Goal: Information Seeking & Learning: Check status

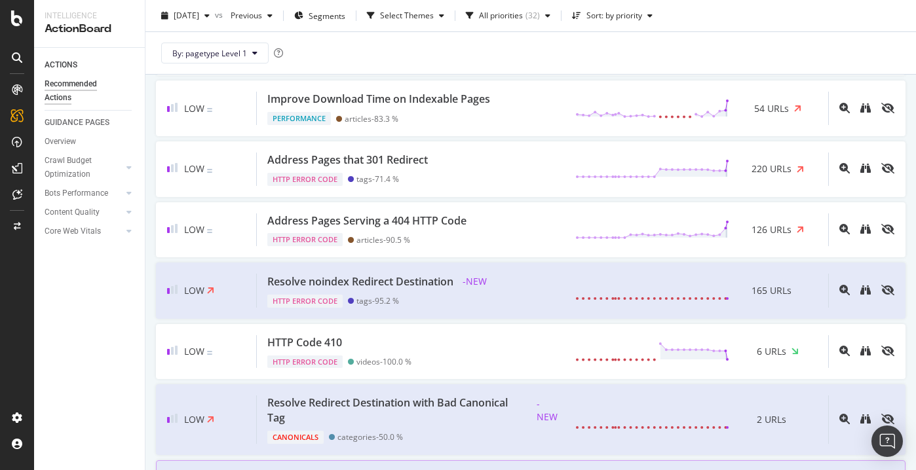
scroll to position [1605, 0]
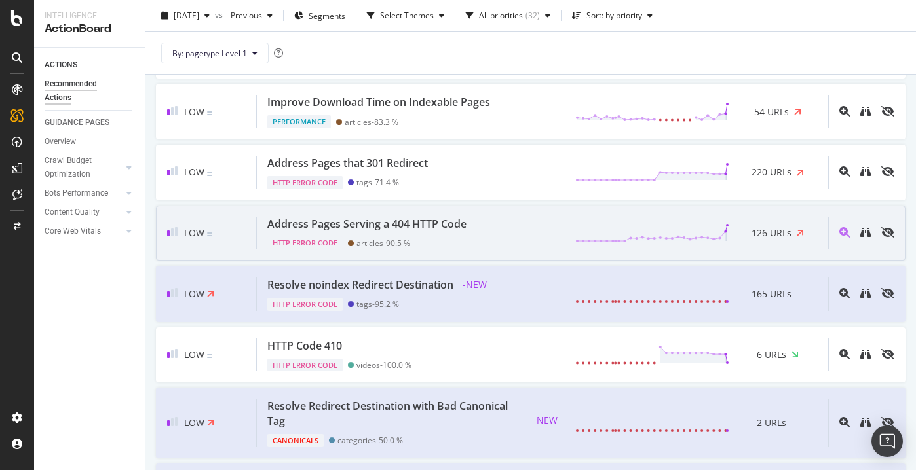
click at [490, 235] on div "Address Pages Serving a 404 HTTP Code HTTP Error Code articles - 90.5 % 126 URLs" at bounding box center [542, 233] width 571 height 33
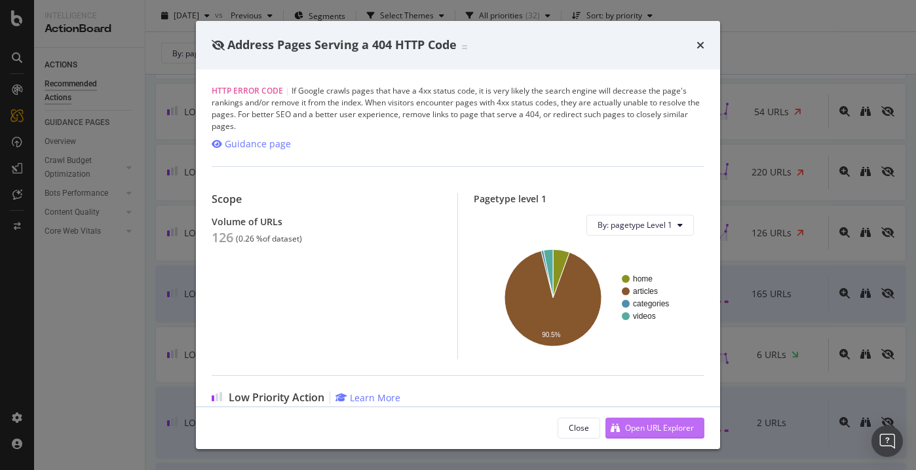
click at [643, 422] on div "Open URL Explorer" at bounding box center [649, 429] width 88 height 20
click at [702, 37] on div "times" at bounding box center [700, 45] width 8 height 17
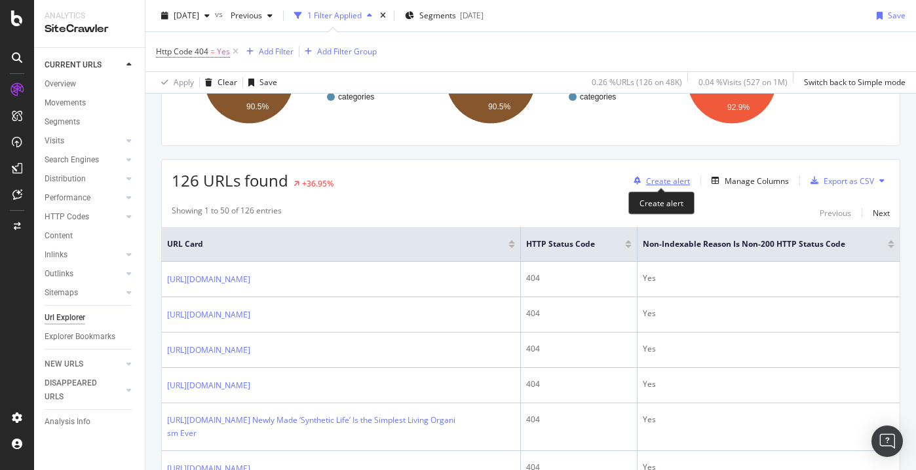
scroll to position [174, 0]
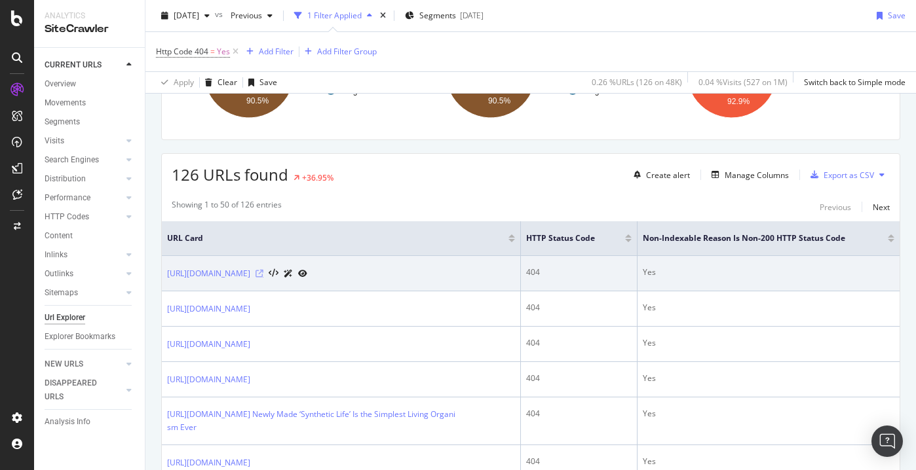
click at [263, 274] on icon at bounding box center [259, 274] width 8 height 8
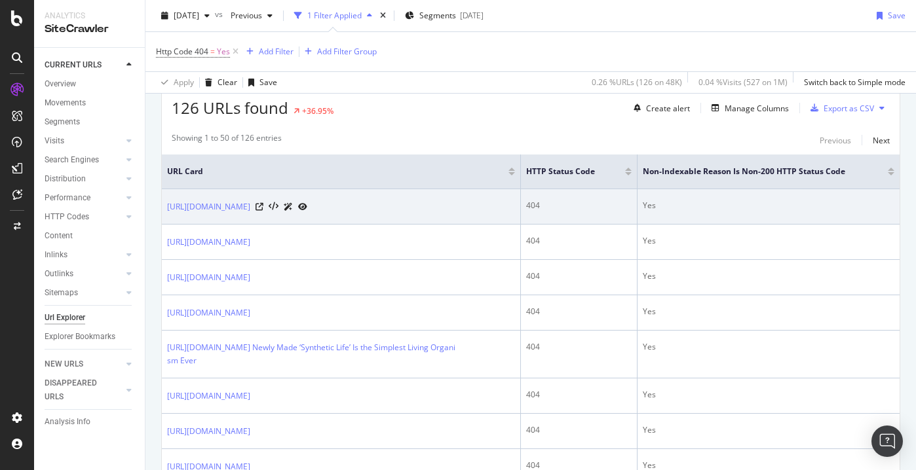
scroll to position [242, 0]
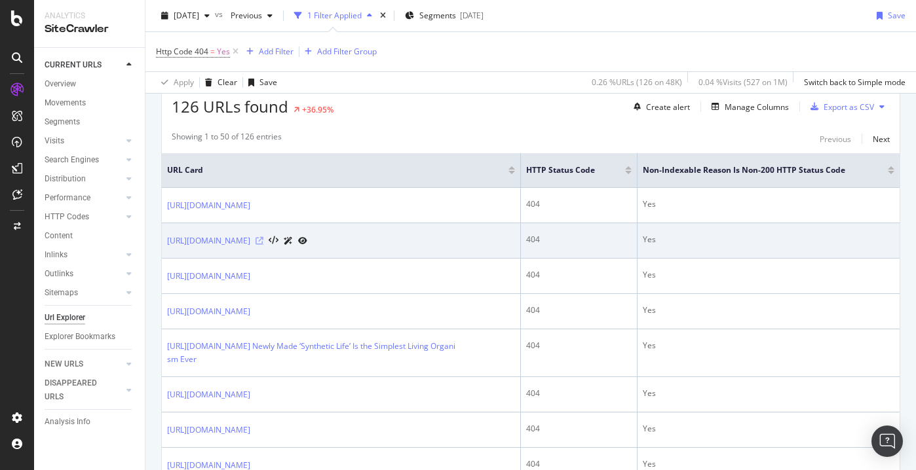
click at [263, 242] on icon at bounding box center [259, 241] width 8 height 8
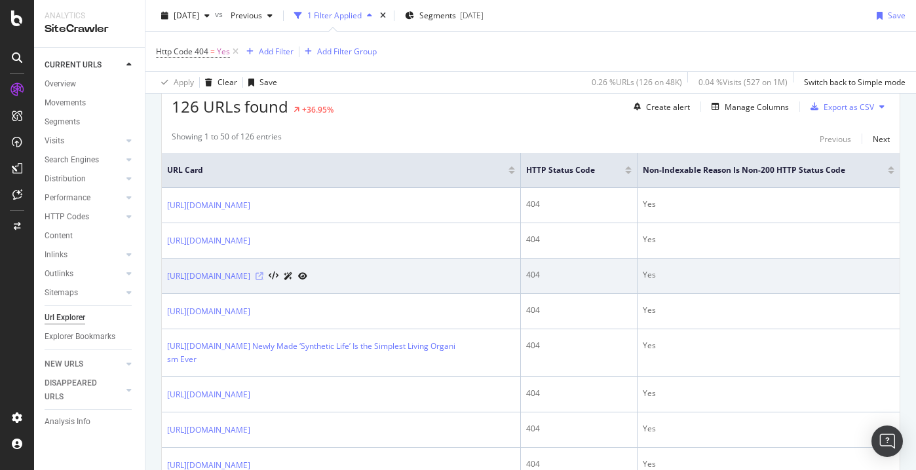
click at [263, 276] on icon at bounding box center [259, 277] width 8 height 8
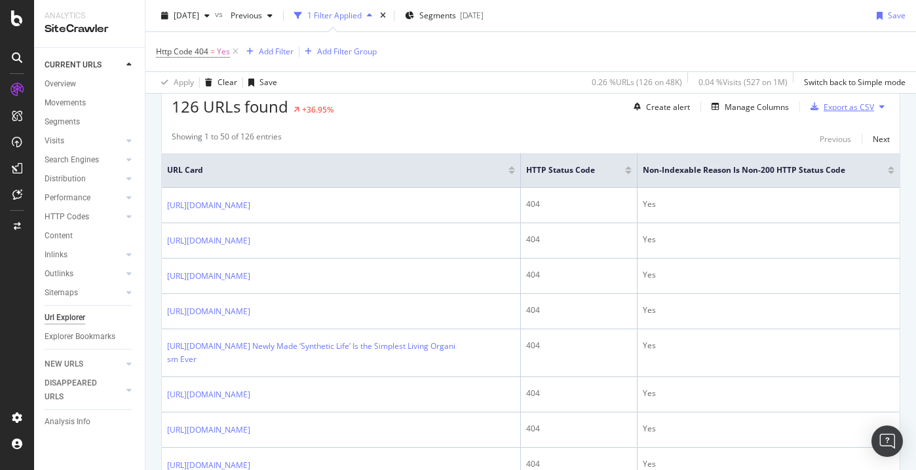
click at [858, 115] on div "Export as CSV" at bounding box center [839, 107] width 69 height 20
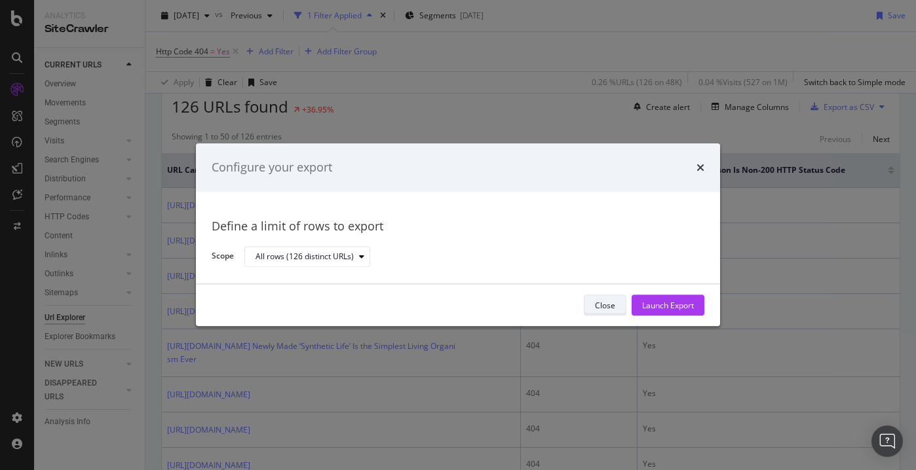
click at [605, 297] on div "Close" at bounding box center [605, 306] width 20 height 18
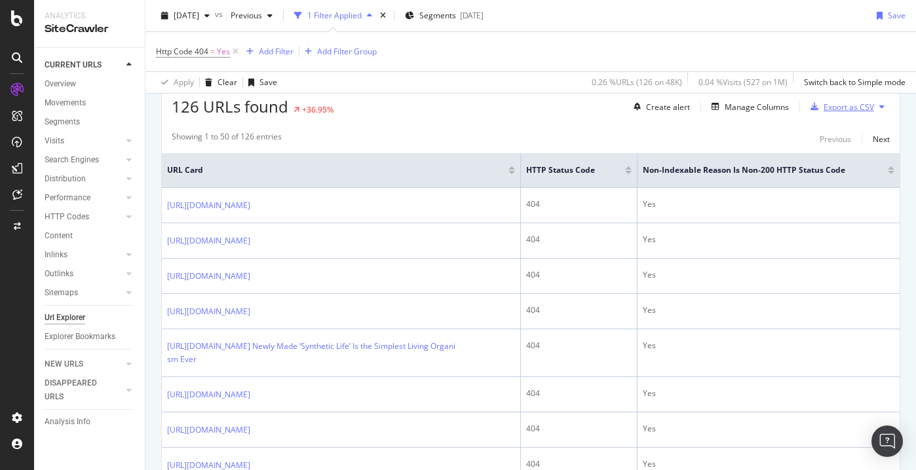
scroll to position [0, 0]
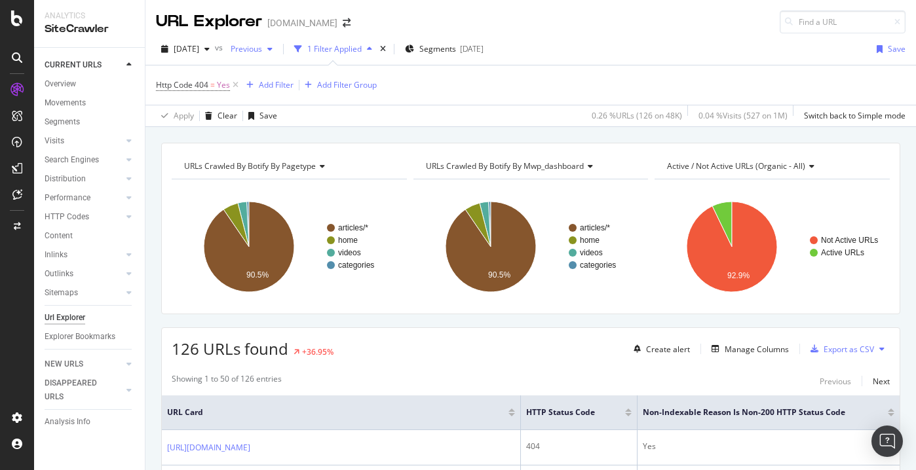
click at [278, 47] on div "button" at bounding box center [270, 49] width 16 height 8
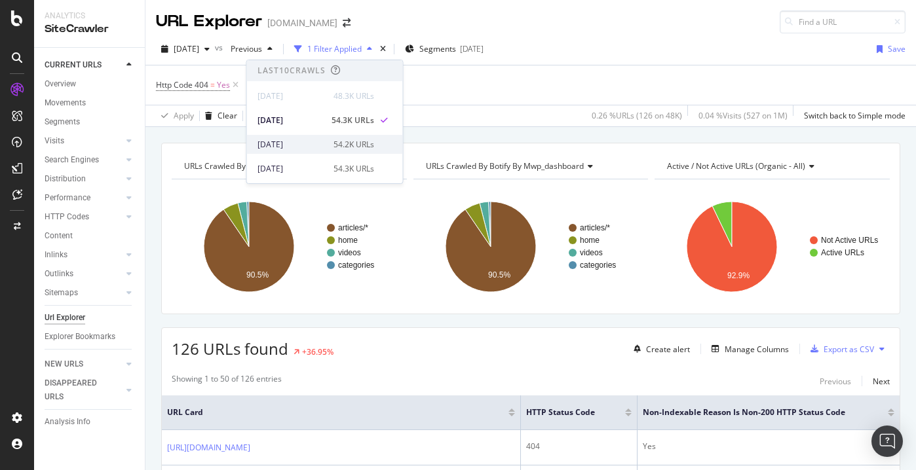
click at [295, 149] on div "[DATE]" at bounding box center [291, 145] width 68 height 12
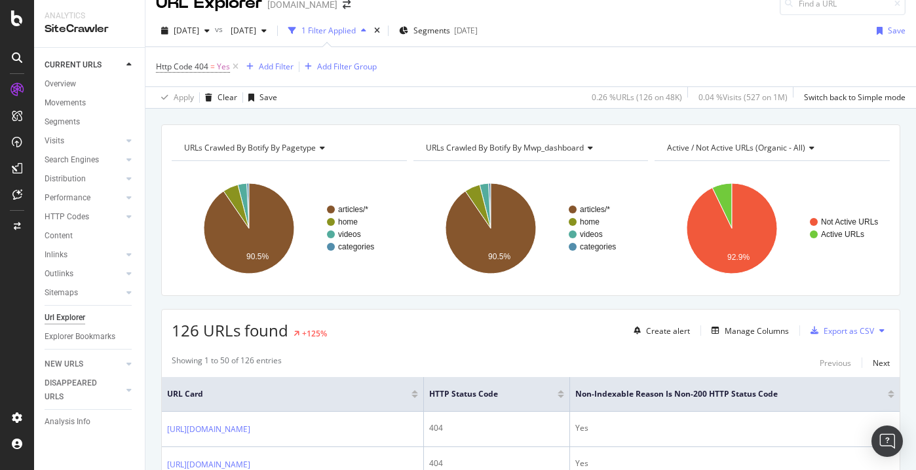
scroll to position [5, 0]
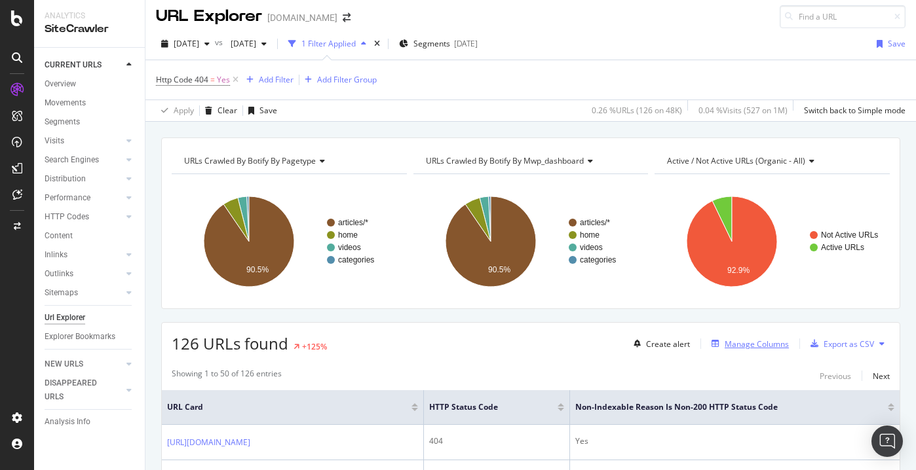
click at [765, 342] on div "Manage Columns" at bounding box center [757, 344] width 64 height 11
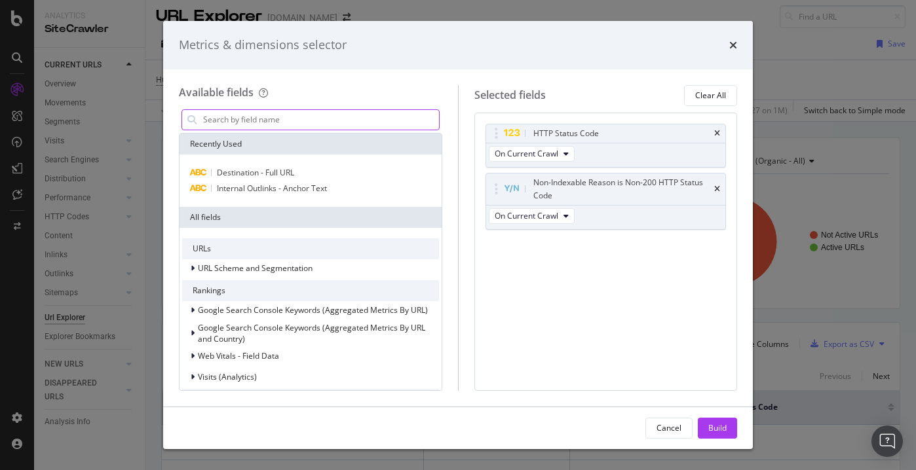
click at [284, 124] on input "modal" at bounding box center [320, 120] width 237 height 20
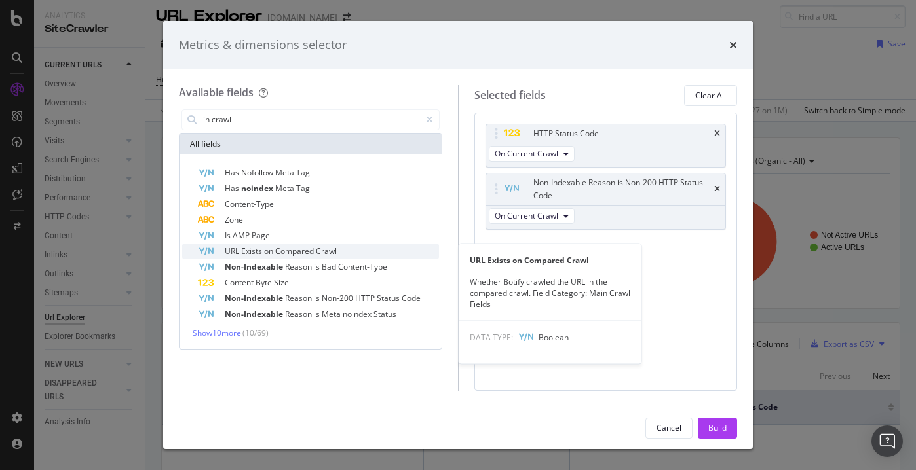
click at [267, 246] on span "on" at bounding box center [269, 251] width 11 height 11
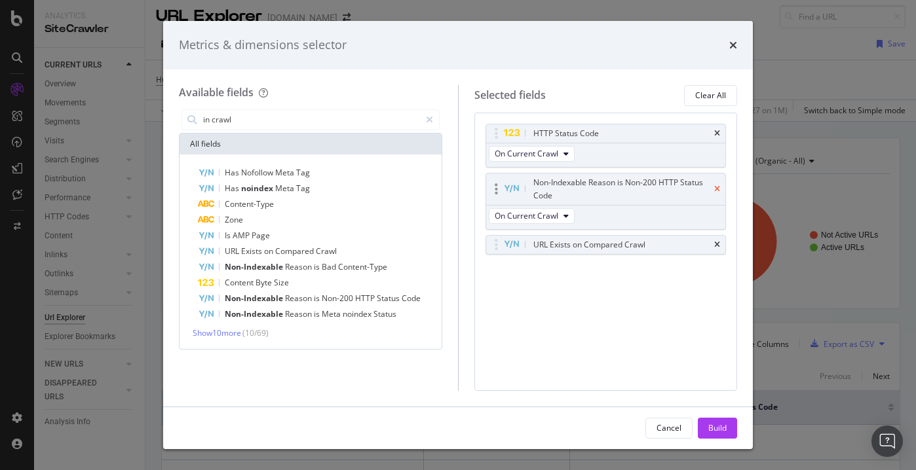
click at [719, 185] on icon "times" at bounding box center [717, 189] width 6 height 8
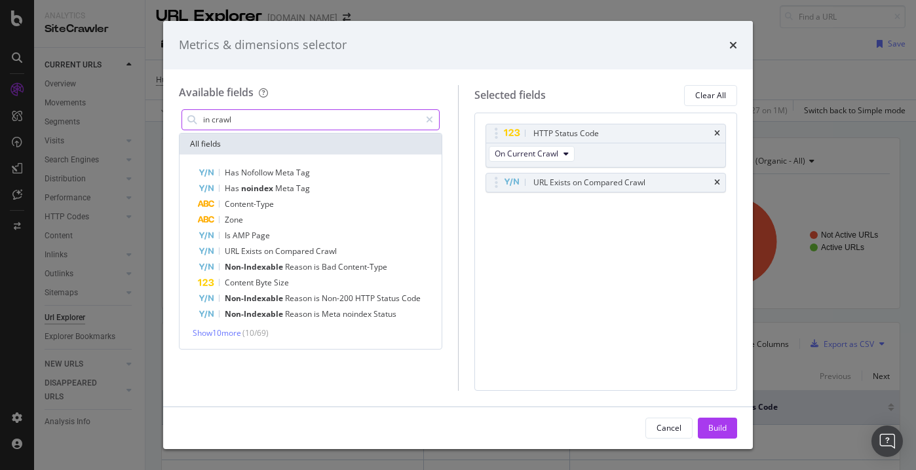
click at [234, 113] on input "in crawl" at bounding box center [311, 120] width 218 height 20
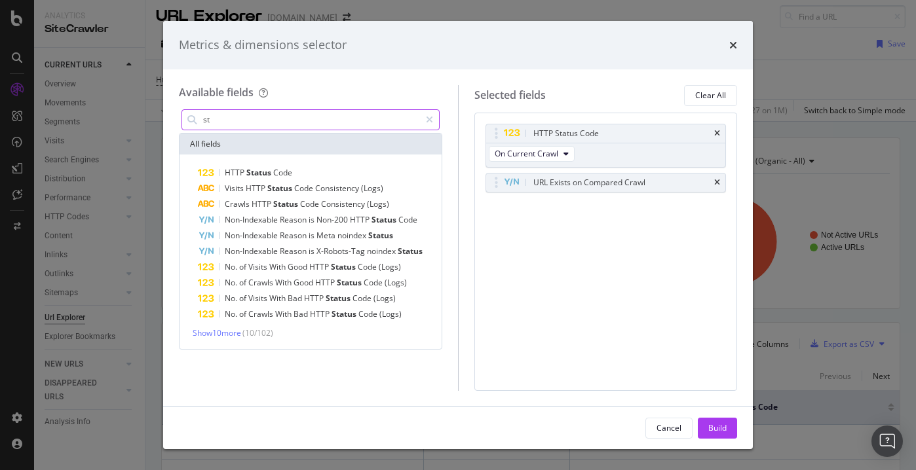
type input "s"
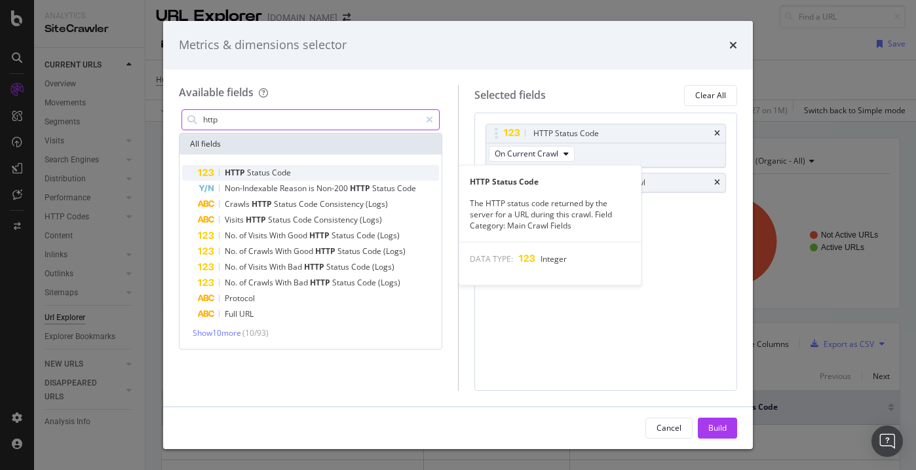
type input "http"
click at [233, 171] on span "HTTP" at bounding box center [236, 172] width 22 height 11
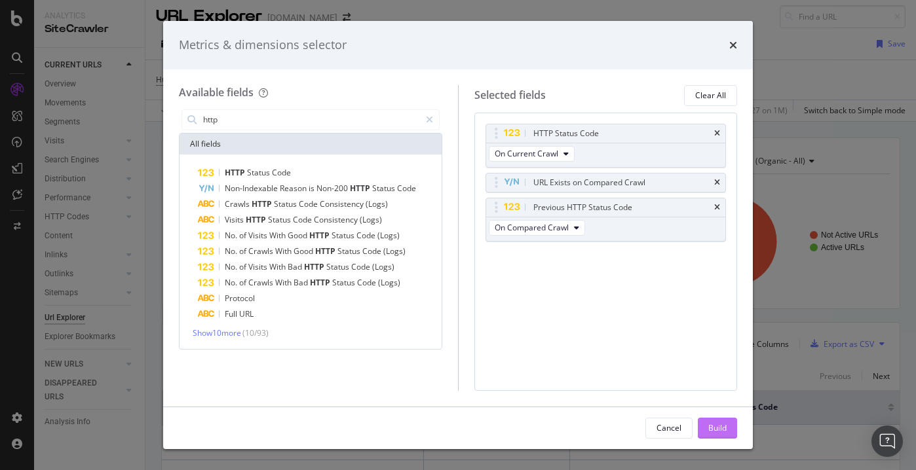
click at [719, 425] on div "Build" at bounding box center [717, 428] width 18 height 11
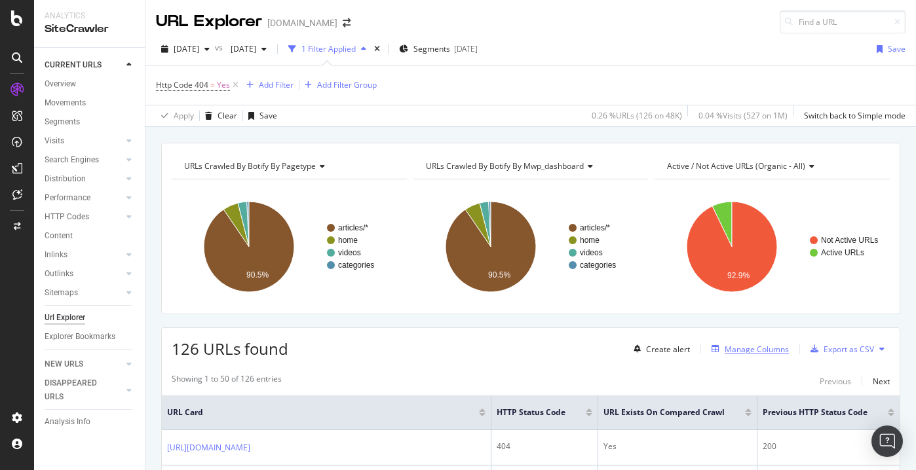
click at [782, 345] on div "Manage Columns" at bounding box center [757, 349] width 64 height 11
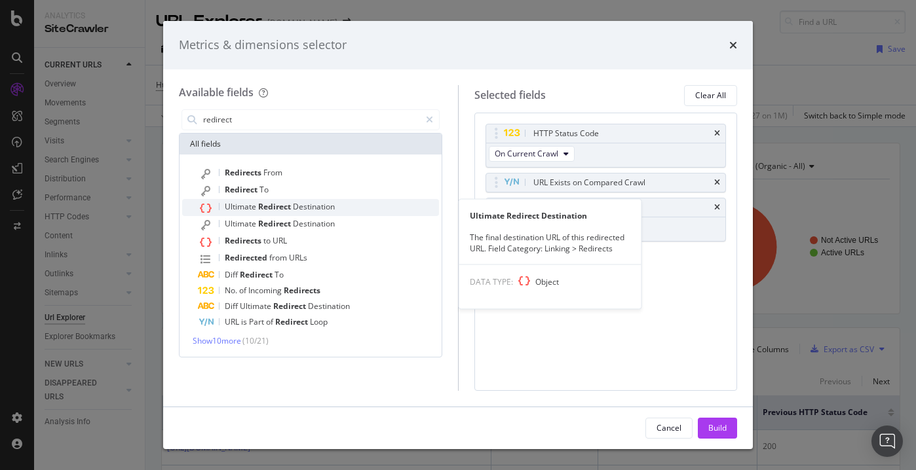
type input "redirect"
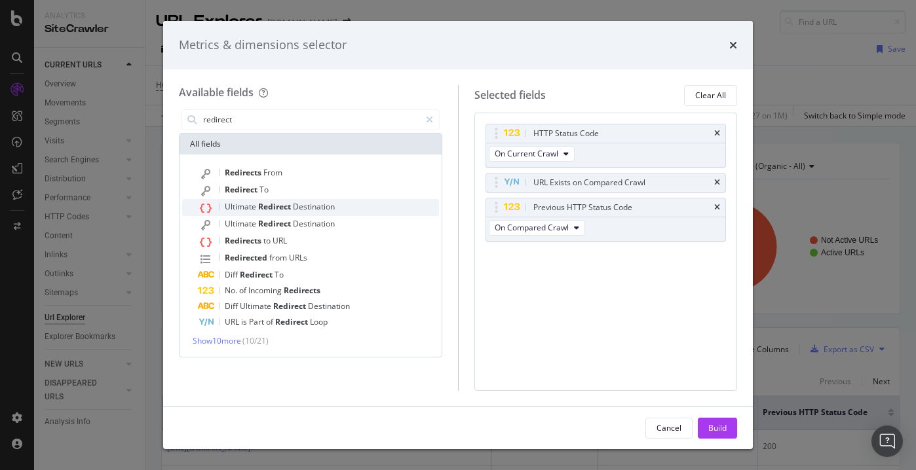
click at [306, 212] on div "Ultimate Redirect Destination" at bounding box center [318, 207] width 241 height 17
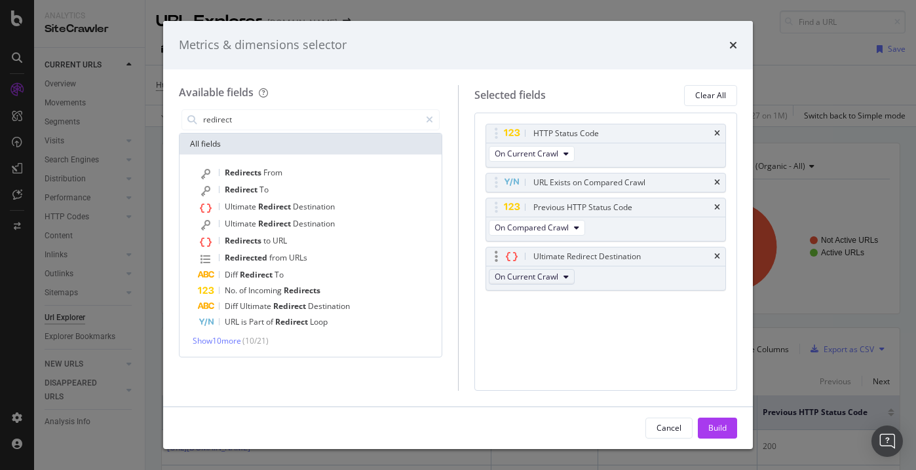
click at [561, 277] on button "On Current Crawl" at bounding box center [532, 277] width 86 height 16
click at [553, 326] on span "On Compared Crawl" at bounding box center [537, 324] width 74 height 12
click at [728, 432] on button "Build" at bounding box center [717, 428] width 39 height 21
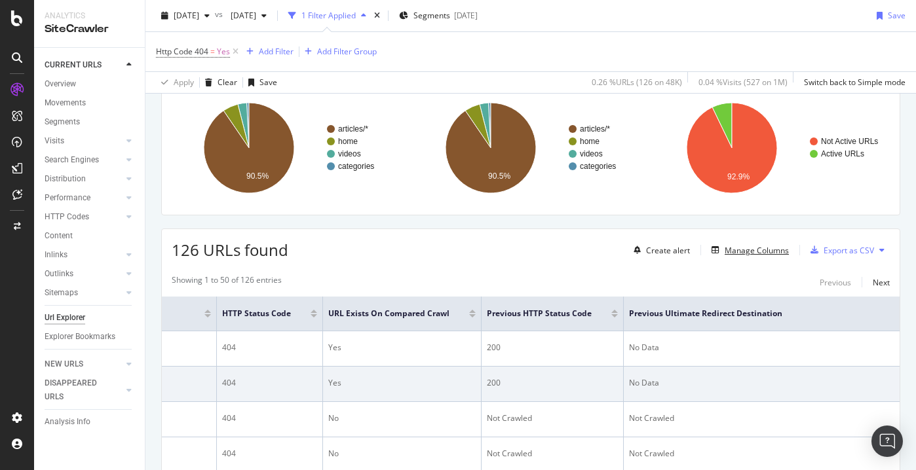
scroll to position [0, 323]
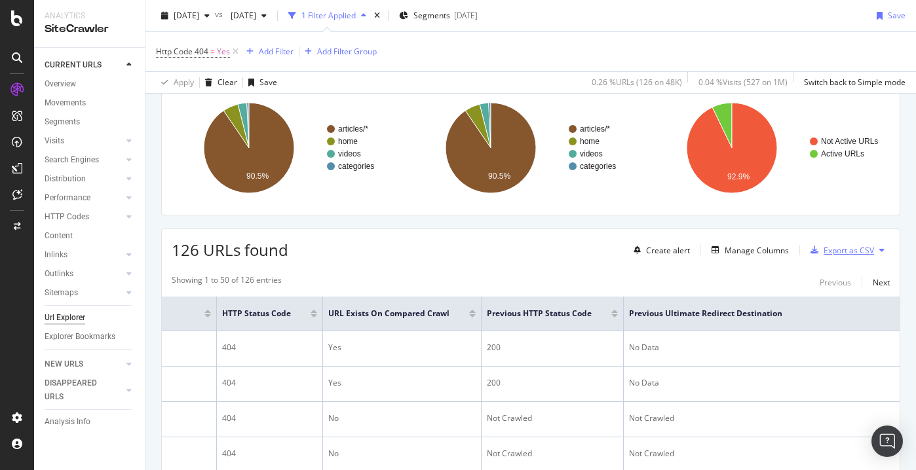
click at [844, 249] on div "Export as CSV" at bounding box center [848, 250] width 50 height 11
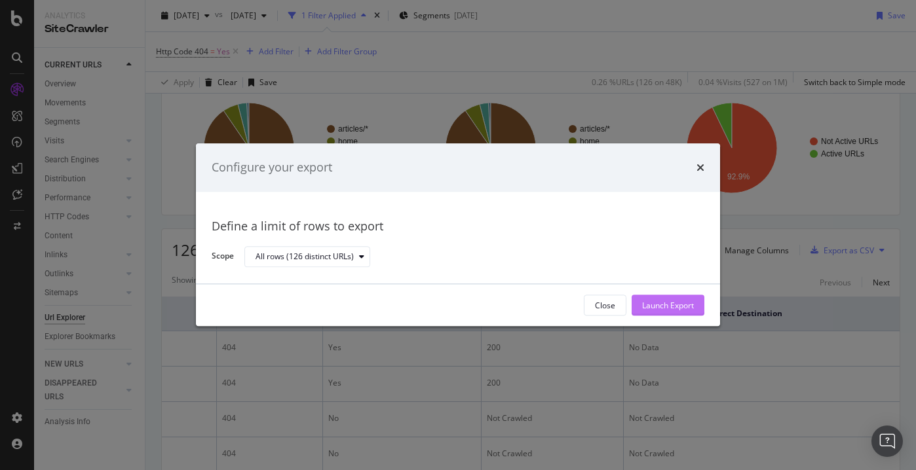
click at [670, 309] on div "Launch Export" at bounding box center [668, 305] width 52 height 11
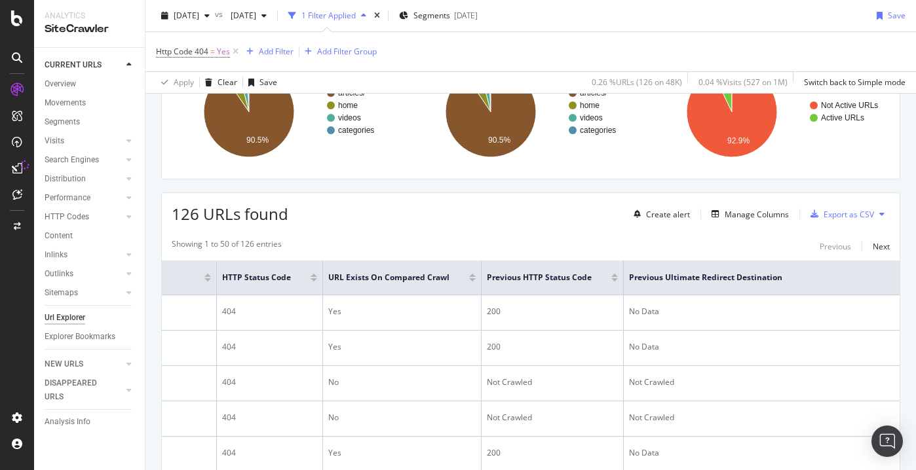
scroll to position [136, 0]
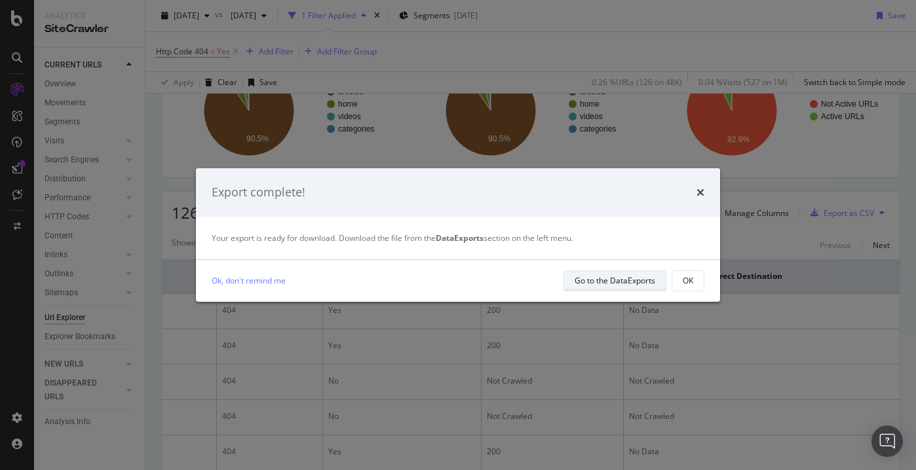
click at [632, 279] on div "Go to the DataExports" at bounding box center [615, 280] width 81 height 11
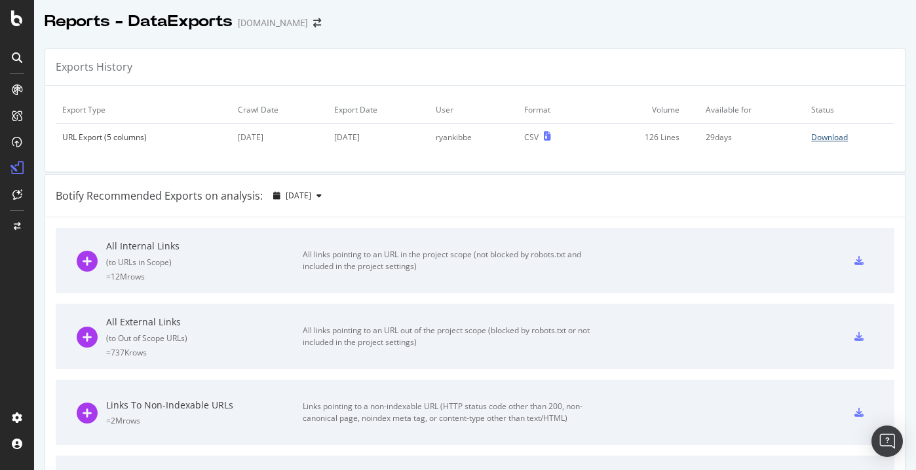
click at [829, 140] on div "Download" at bounding box center [829, 137] width 37 height 11
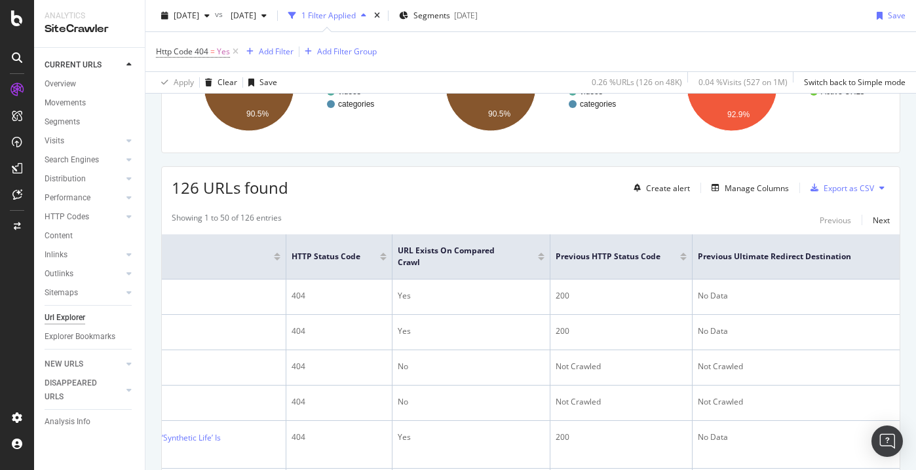
scroll to position [0, 153]
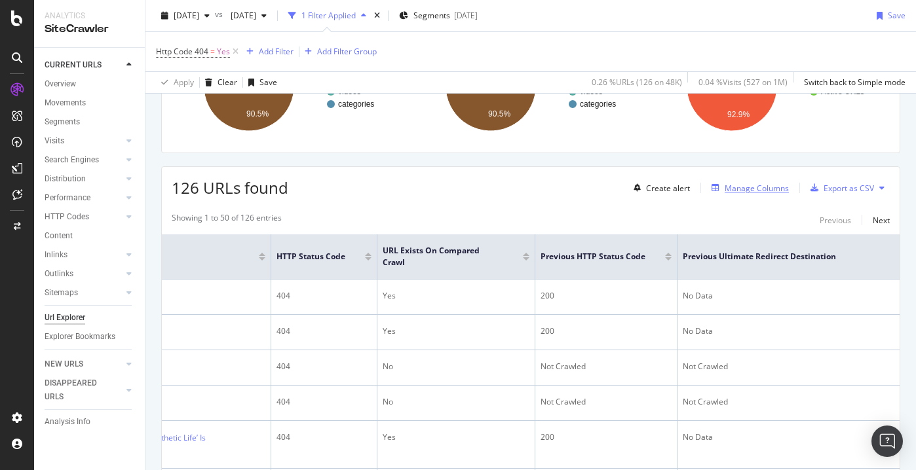
click at [728, 183] on div "Manage Columns" at bounding box center [757, 188] width 64 height 11
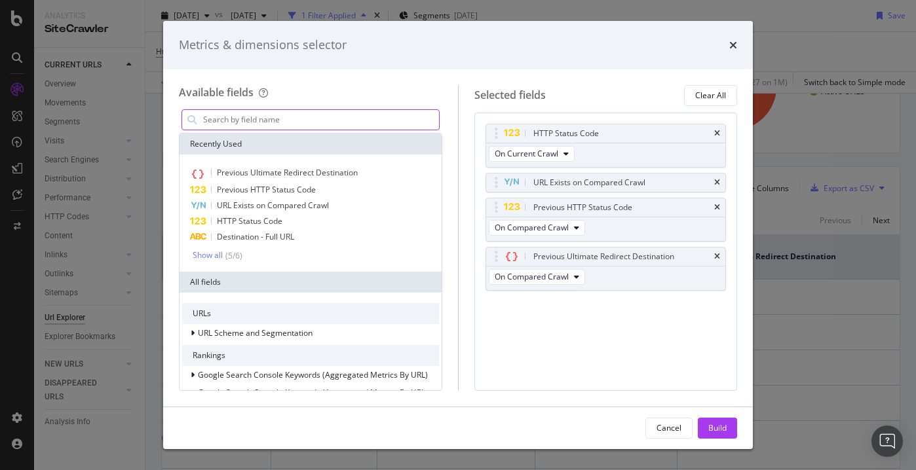
click at [339, 124] on input "modal" at bounding box center [320, 120] width 237 height 20
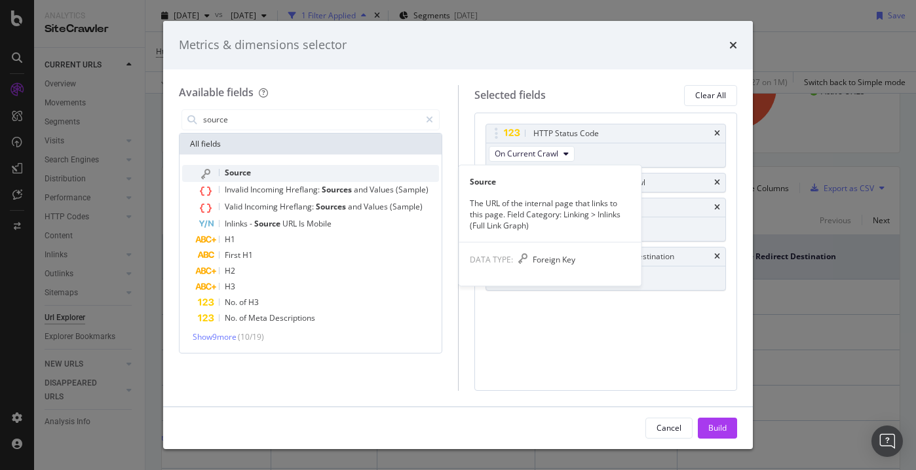
type input "source"
click at [269, 176] on div "Source" at bounding box center [318, 173] width 241 height 17
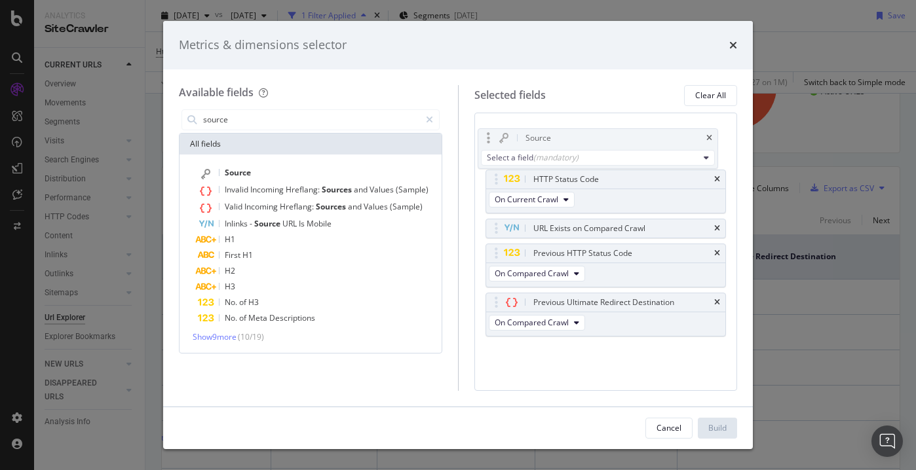
drag, startPoint x: 567, startPoint y: 302, endPoint x: 559, endPoint y: 136, distance: 165.9
click at [559, 136] on body "Analytics SiteCrawler CURRENT URLS Overview Movements Segments Visits Analysis …" at bounding box center [458, 235] width 916 height 470
click at [704, 407] on div "Cancel Build" at bounding box center [458, 428] width 590 height 42
click at [676, 156] on div "Select a field (mandatory)" at bounding box center [601, 152] width 212 height 11
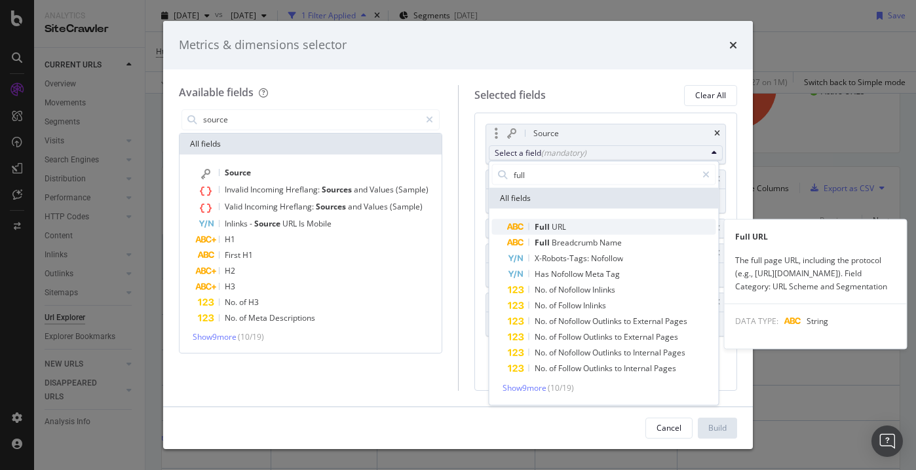
type input "full"
click at [568, 227] on span "Full URL" at bounding box center [612, 227] width 208 height 16
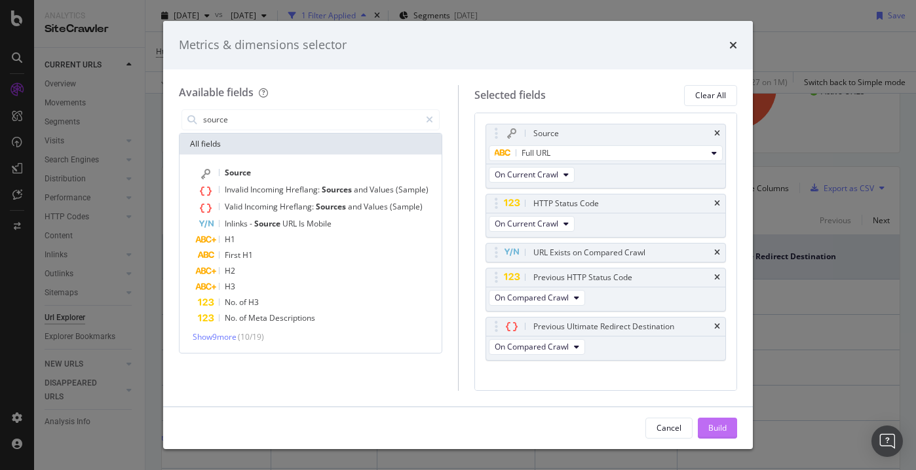
click at [713, 430] on div "Build" at bounding box center [717, 428] width 18 height 11
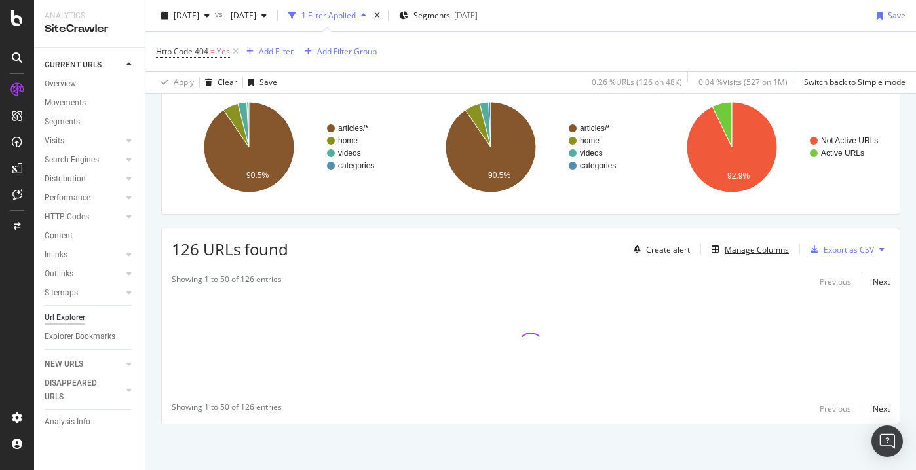
scroll to position [100, 0]
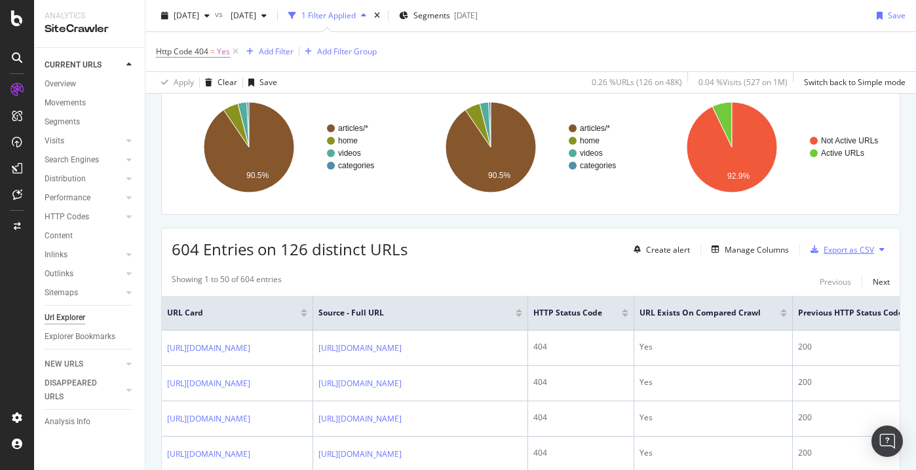
click at [835, 252] on div "Export as CSV" at bounding box center [848, 249] width 50 height 11
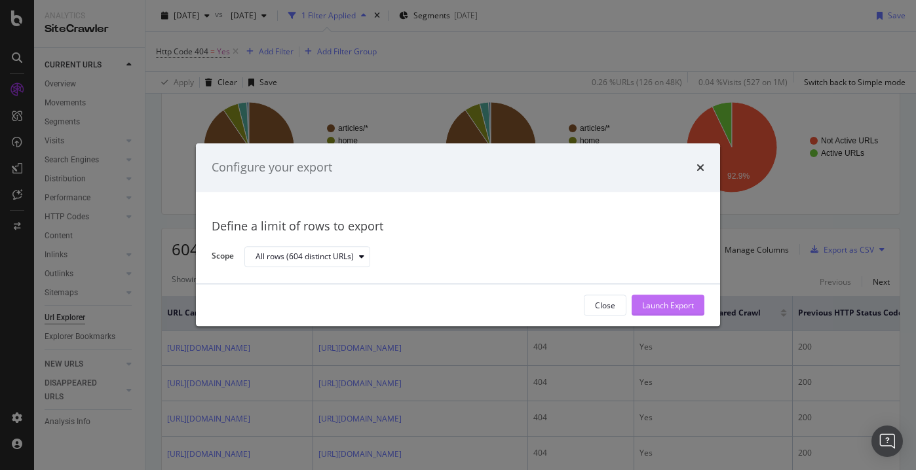
click at [663, 305] on div "Launch Export" at bounding box center [668, 305] width 52 height 11
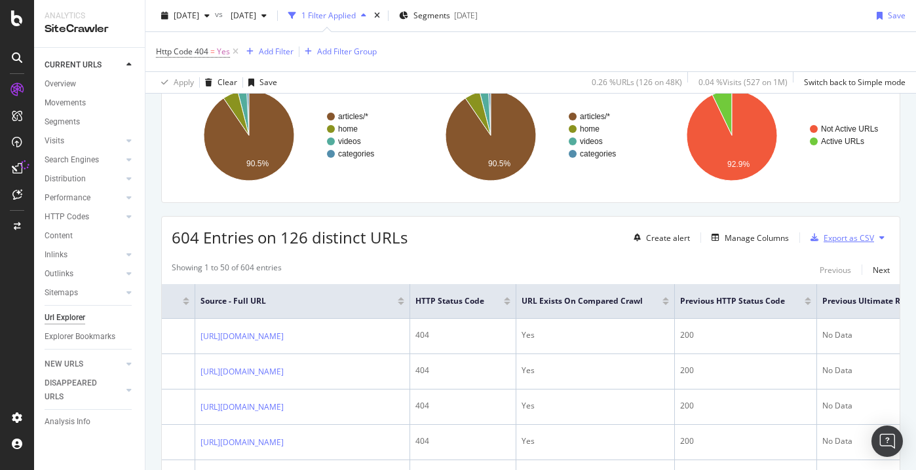
scroll to position [123, 0]
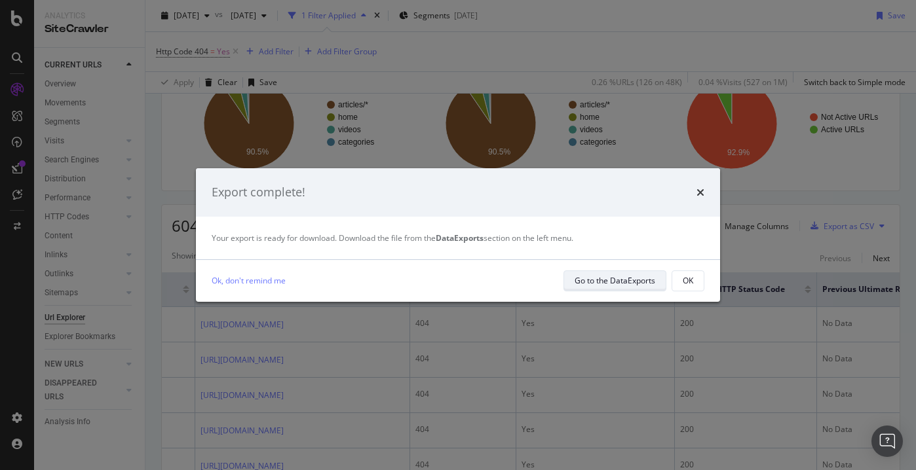
click at [616, 272] on div "Go to the DataExports" at bounding box center [615, 281] width 81 height 18
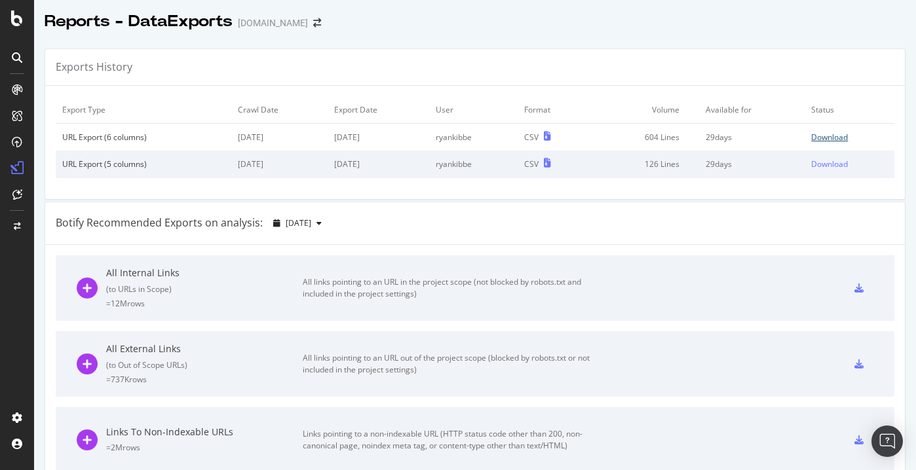
click at [828, 136] on div "Download" at bounding box center [829, 137] width 37 height 11
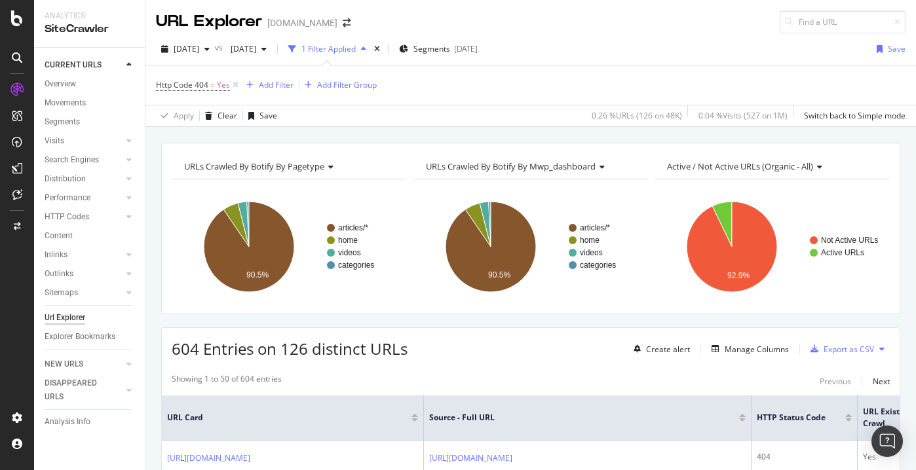
click at [66, 318] on div "Url Explorer" at bounding box center [65, 318] width 41 height 14
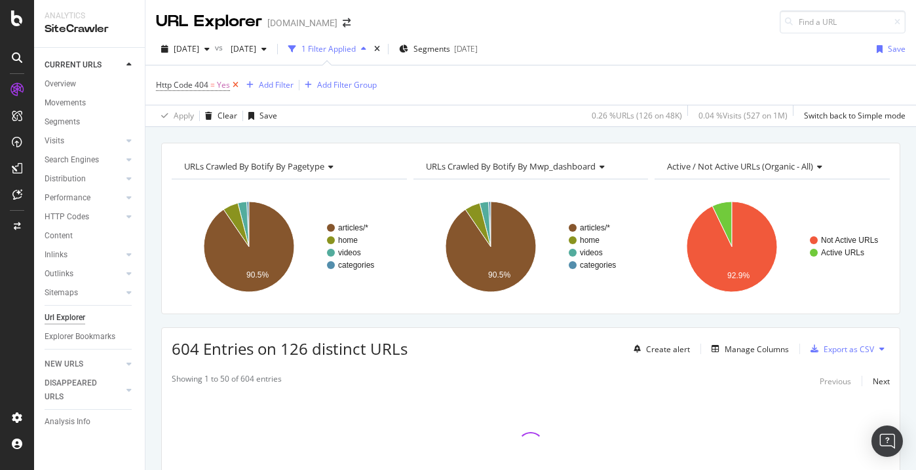
click at [238, 86] on icon at bounding box center [235, 85] width 11 height 13
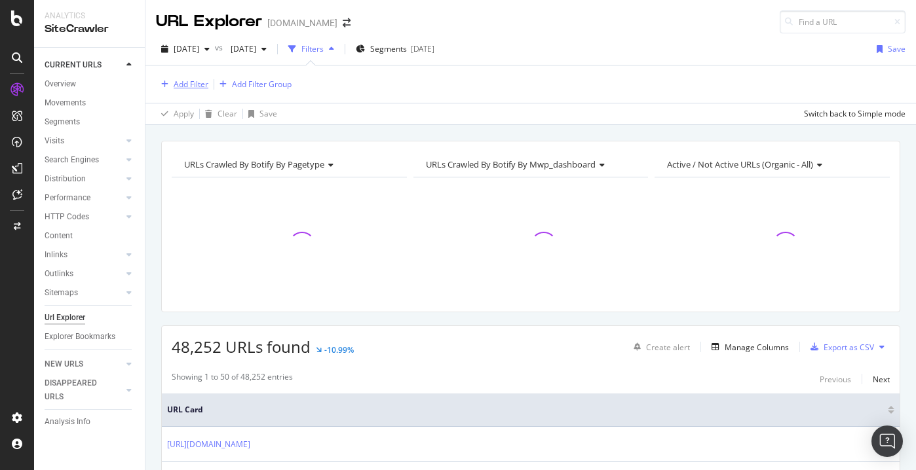
click at [202, 83] on div "Add Filter" at bounding box center [191, 84] width 35 height 11
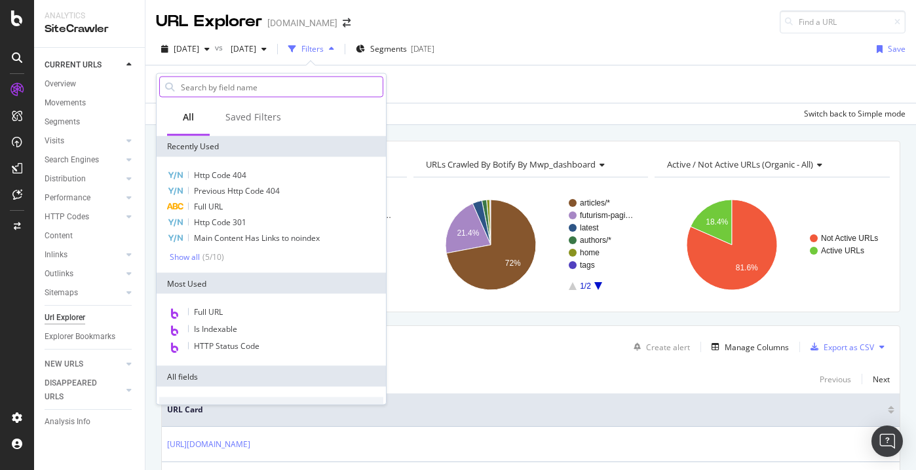
click at [211, 86] on input "text" at bounding box center [280, 87] width 203 height 20
click at [83, 387] on div "DISAPPEARED URLS" at bounding box center [78, 391] width 66 height 28
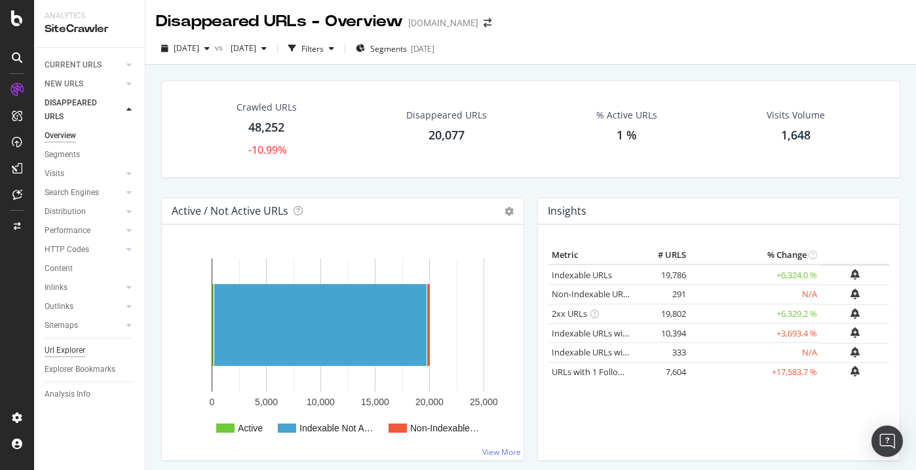
click at [79, 352] on div "Url Explorer" at bounding box center [65, 351] width 41 height 14
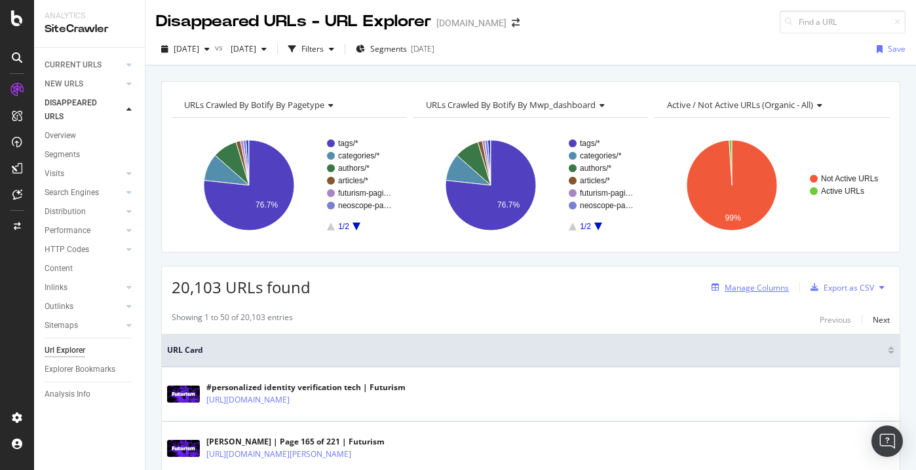
click at [743, 293] on div "Manage Columns" at bounding box center [747, 287] width 83 height 14
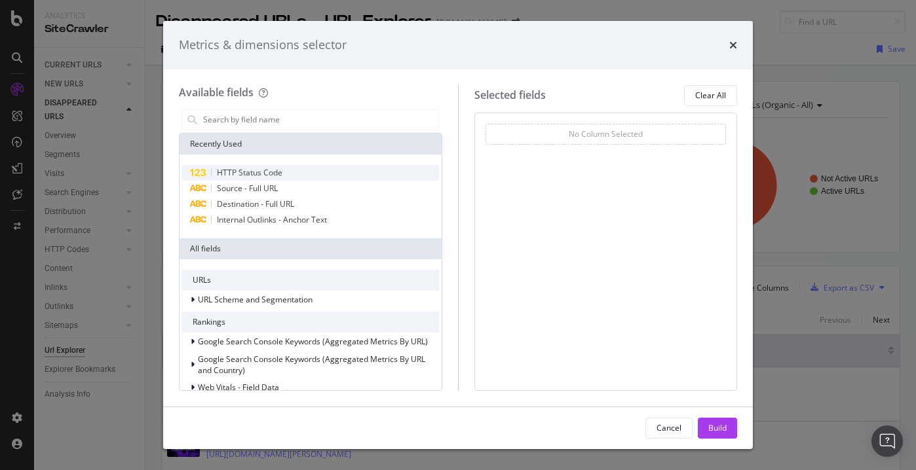
click at [394, 170] on div "HTTP Status Code" at bounding box center [310, 173] width 257 height 16
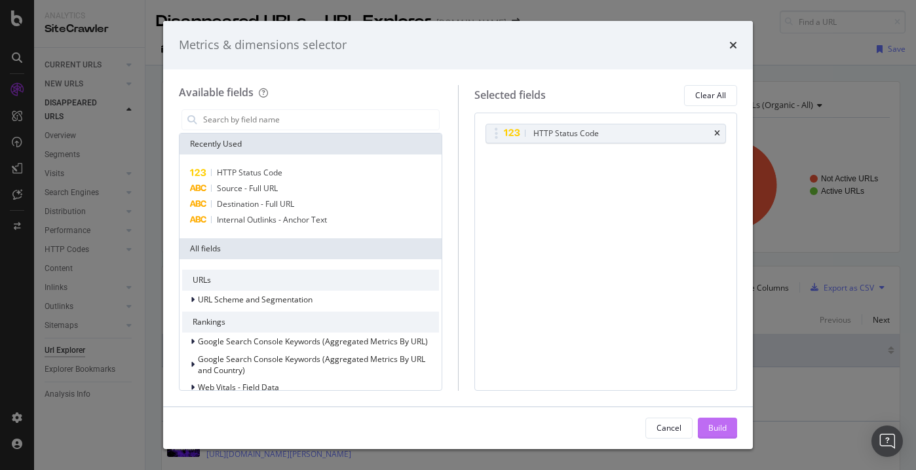
click at [713, 425] on div "Build" at bounding box center [717, 428] width 18 height 11
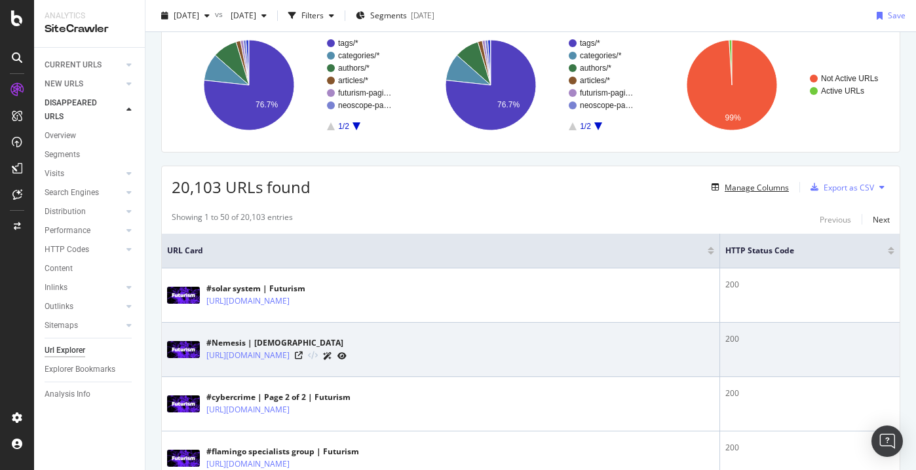
scroll to position [101, 0]
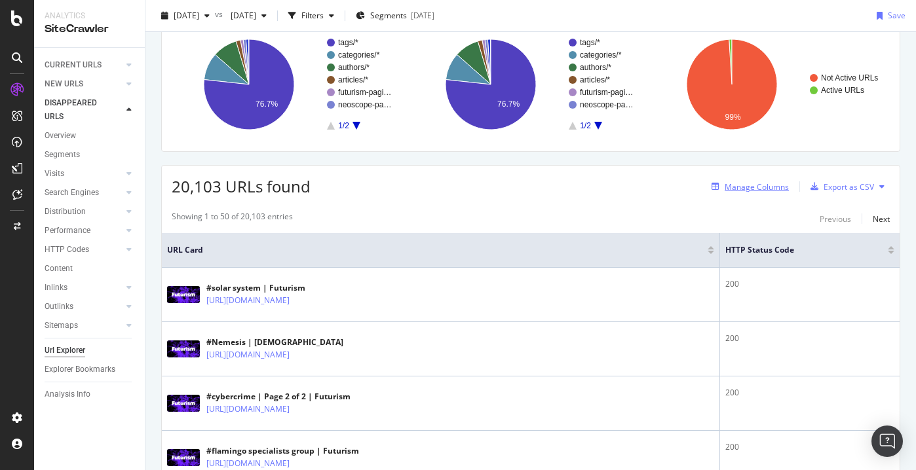
click at [769, 187] on div "Manage Columns" at bounding box center [757, 186] width 64 height 11
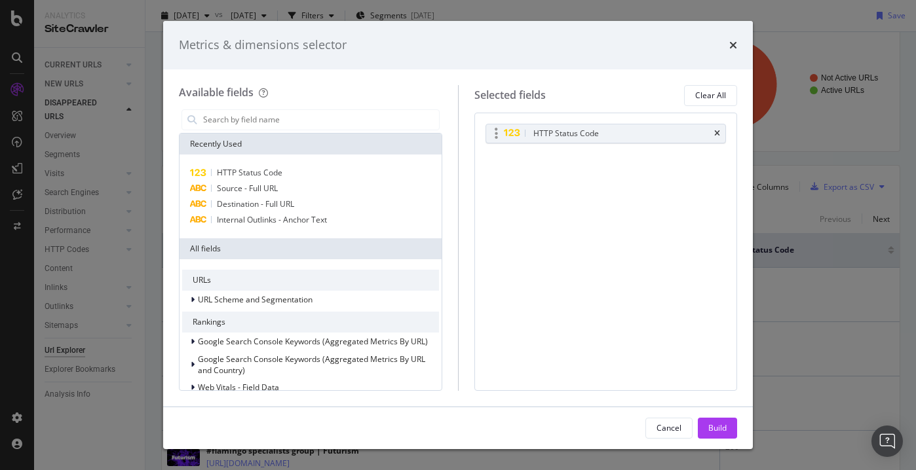
click at [723, 133] on div "HTTP Status Code" at bounding box center [606, 133] width 240 height 18
click at [719, 134] on icon "times" at bounding box center [717, 134] width 6 height 8
click at [736, 41] on icon "times" at bounding box center [733, 45] width 8 height 10
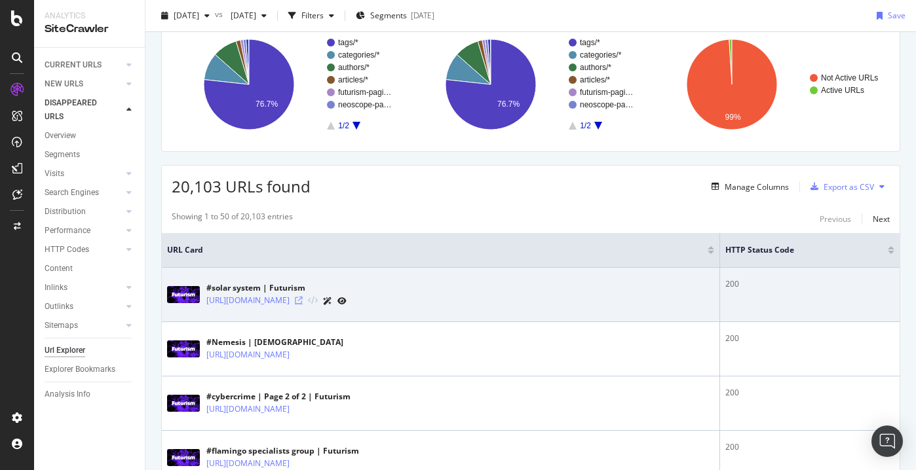
click at [303, 299] on icon at bounding box center [299, 301] width 8 height 8
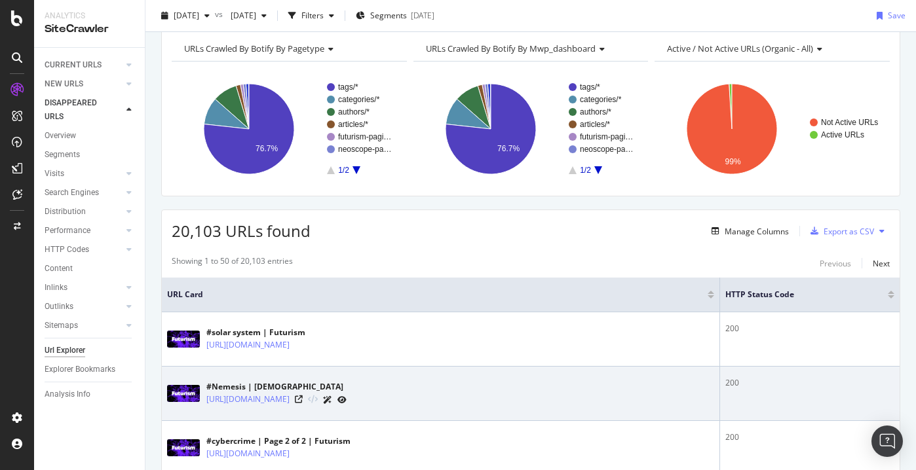
scroll to position [0, 0]
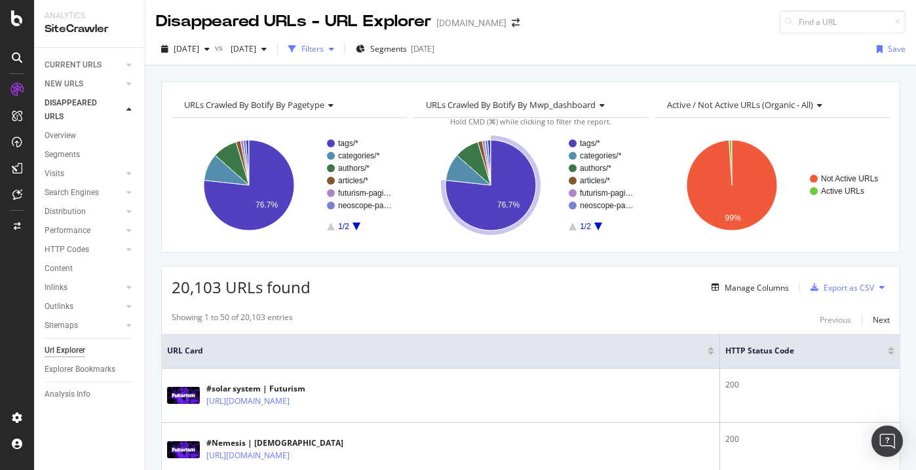
click at [324, 50] on div "Filters" at bounding box center [312, 48] width 22 height 11
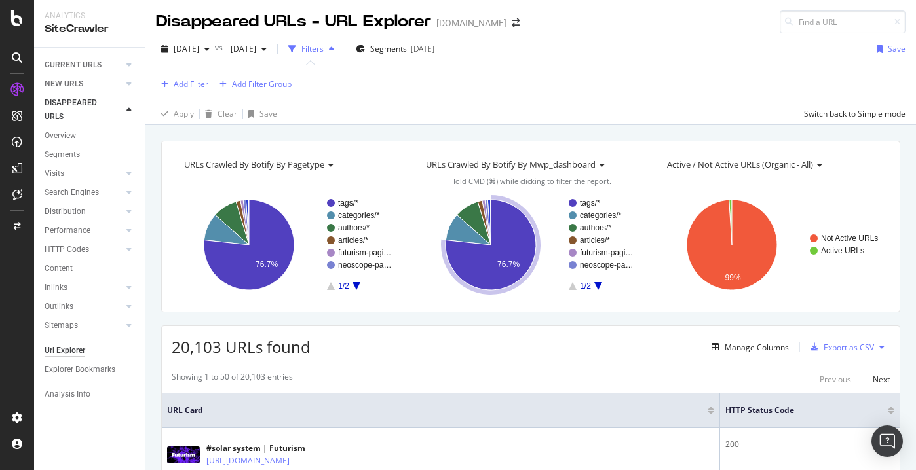
click at [200, 83] on div "Add Filter" at bounding box center [191, 84] width 35 height 11
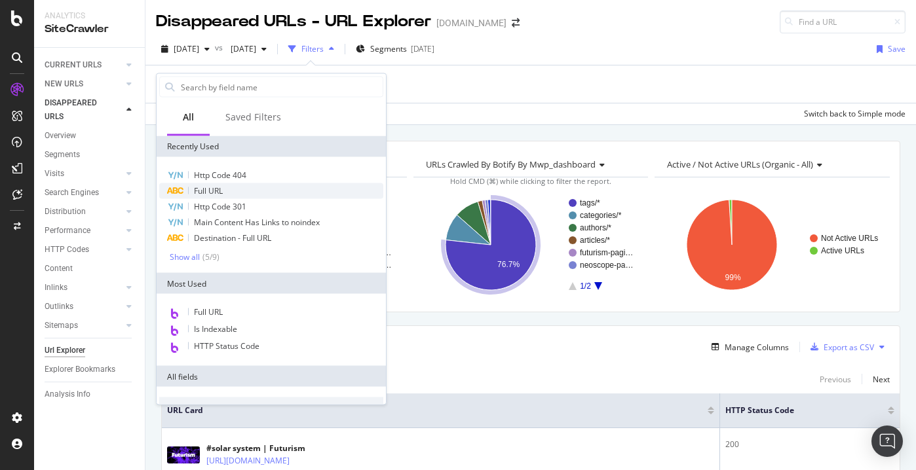
click at [214, 189] on span "Full URL" at bounding box center [208, 190] width 29 height 11
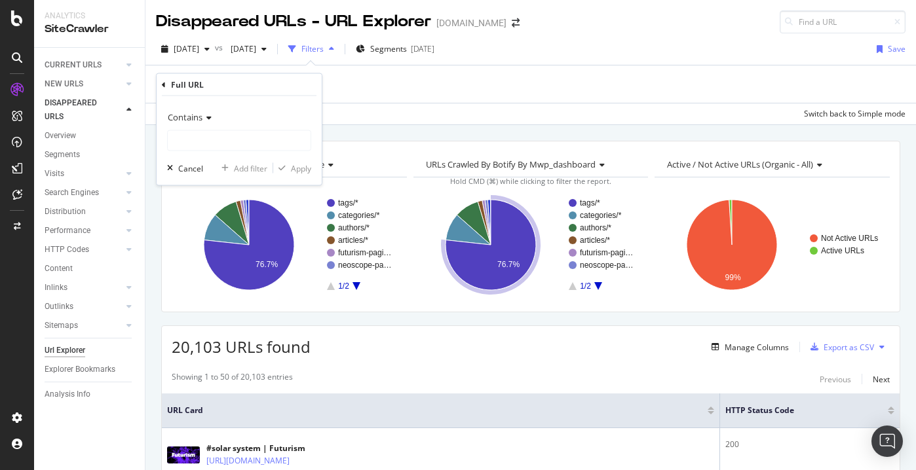
click at [208, 119] on icon at bounding box center [206, 118] width 9 height 8
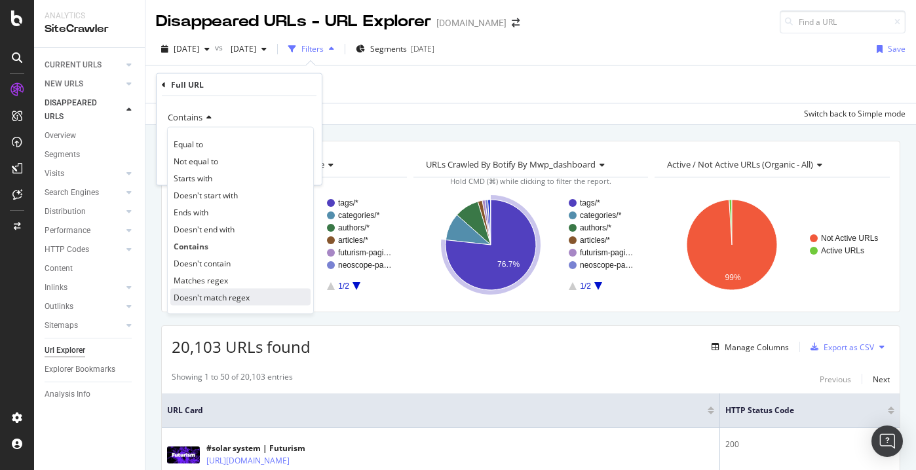
click at [209, 292] on span "Doesn't match regex" at bounding box center [212, 297] width 76 height 11
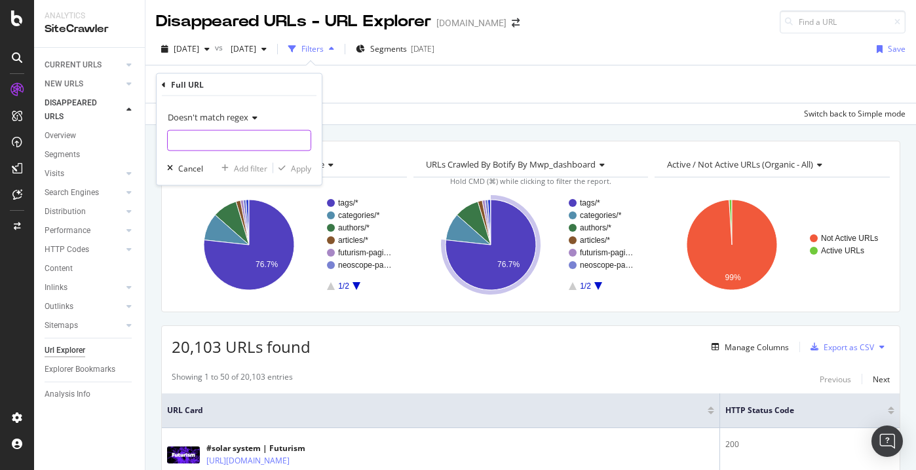
click at [231, 147] on input "text" at bounding box center [239, 140] width 143 height 21
type input "/tags/"
click at [303, 169] on div "Apply" at bounding box center [301, 167] width 20 height 11
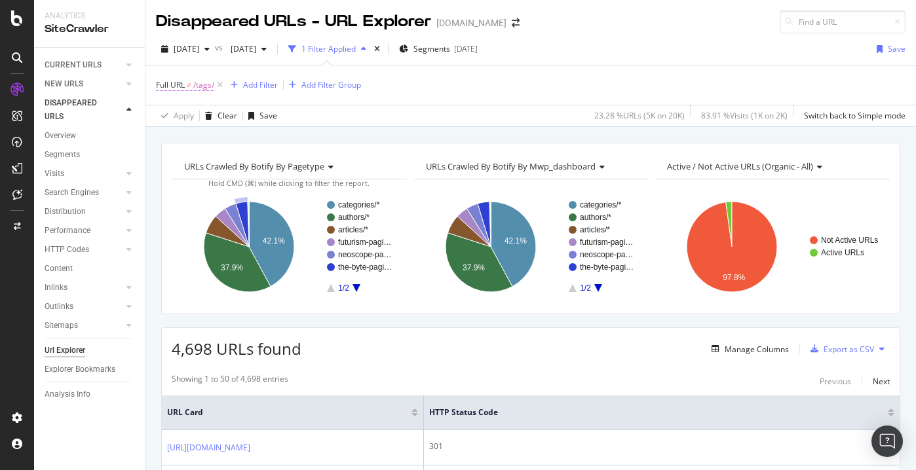
click at [186, 85] on span "Full URL ≠ /tags/" at bounding box center [185, 85] width 58 height 12
click at [220, 139] on input "/tags/" at bounding box center [230, 139] width 124 height 21
click at [227, 146] on input "/tags/" at bounding box center [230, 139] width 124 height 21
type input "/tags/|/page/"
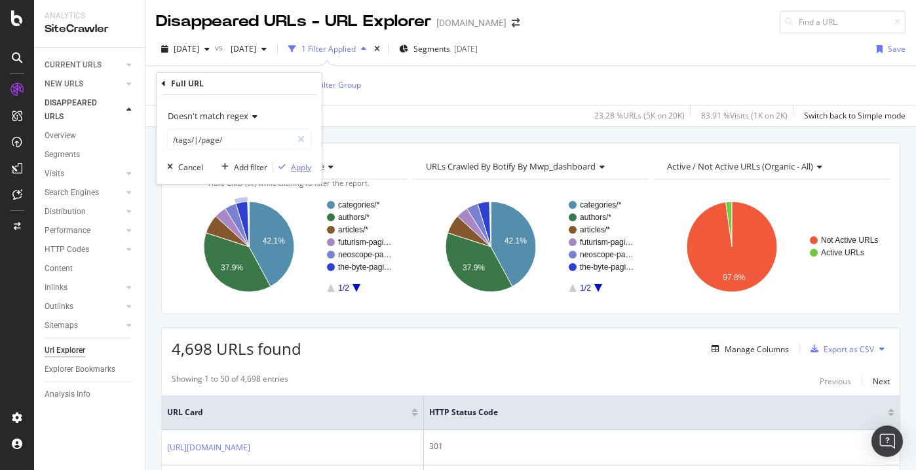
click at [298, 169] on div "Apply" at bounding box center [301, 167] width 20 height 11
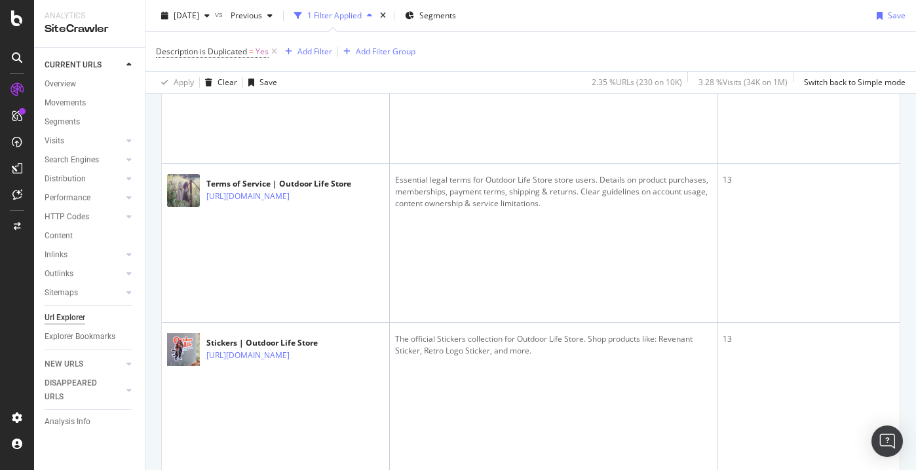
scroll to position [7885, 0]
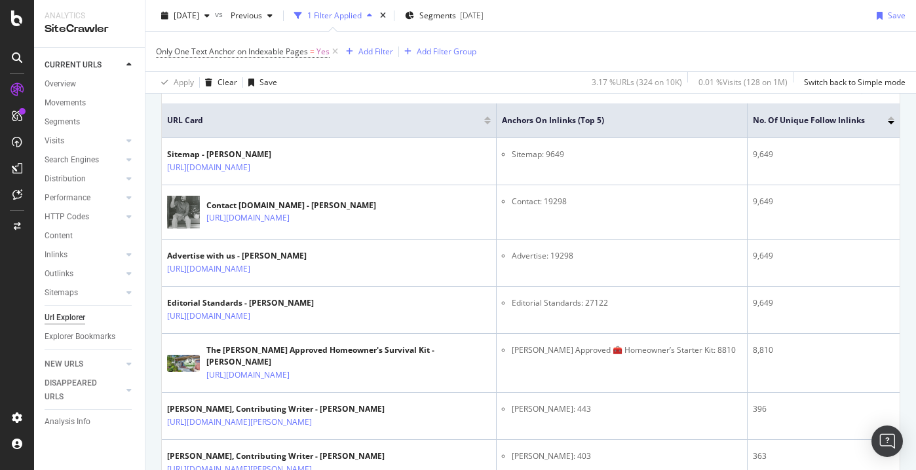
scroll to position [290, 0]
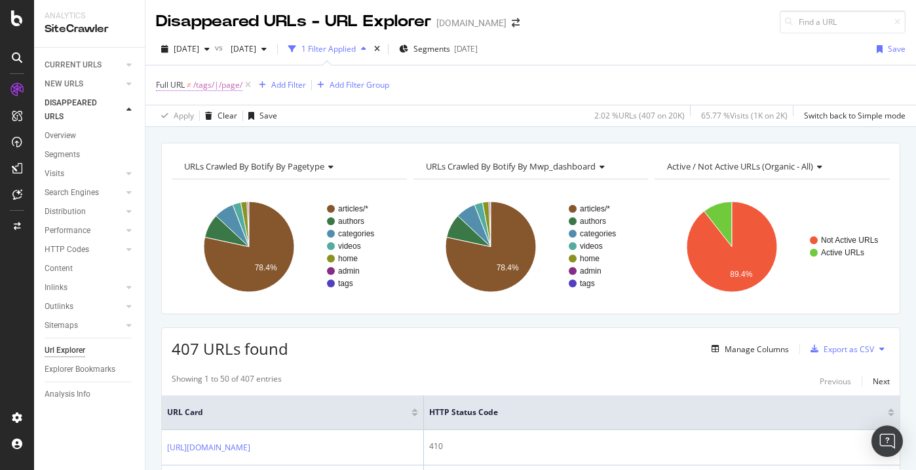
click at [214, 85] on span "/tags/|/page/" at bounding box center [217, 85] width 49 height 18
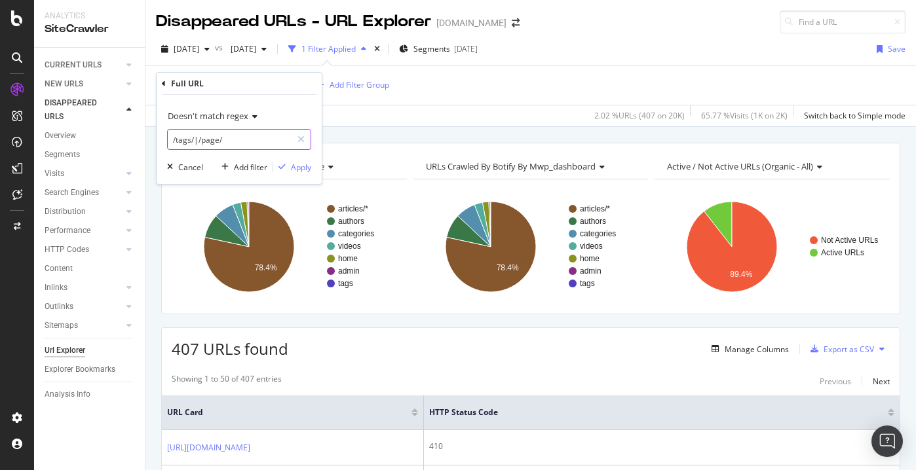
click at [239, 141] on input "/tags/|/page/" at bounding box center [230, 139] width 124 height 21
click at [254, 140] on input "/tags/|/page/" at bounding box center [230, 139] width 124 height 21
type input "/tags/|/page/|/authors/"
click at [308, 162] on div "Apply" at bounding box center [301, 167] width 20 height 11
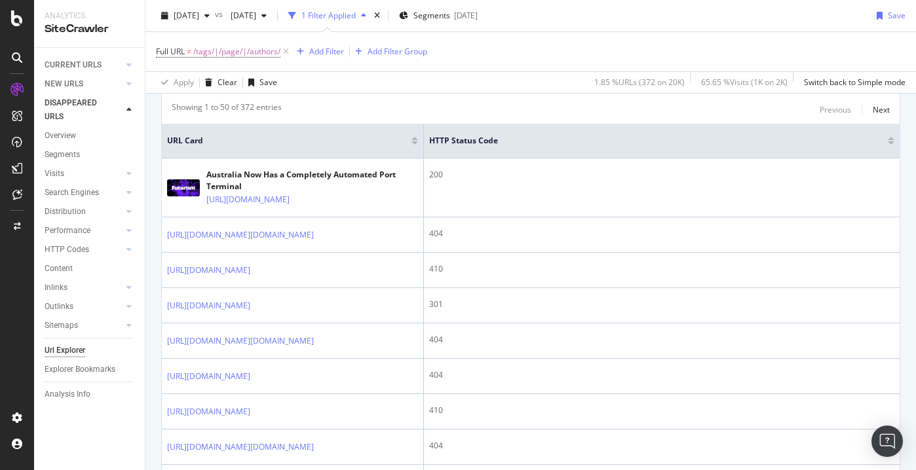
scroll to position [265, 0]
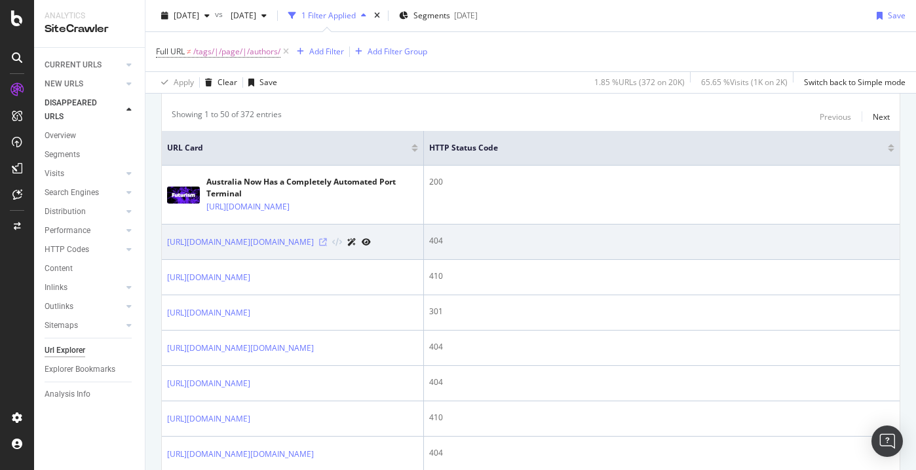
click at [327, 246] on icon at bounding box center [323, 242] width 8 height 8
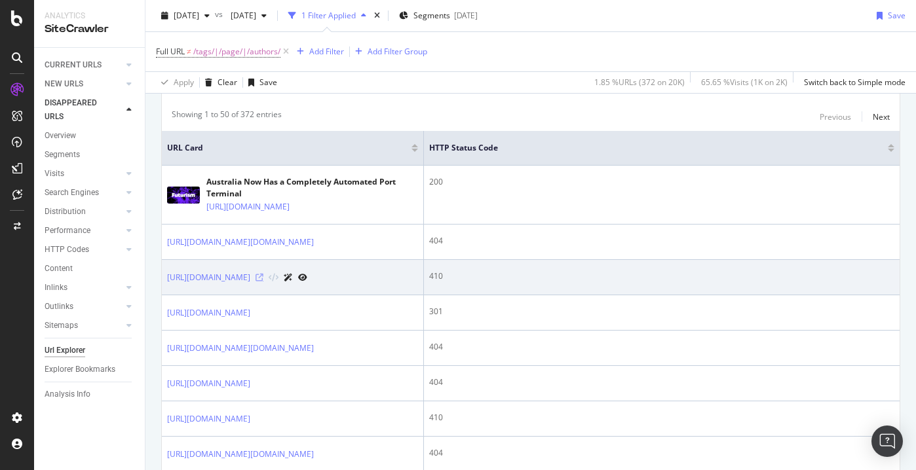
click at [263, 282] on icon at bounding box center [259, 278] width 8 height 8
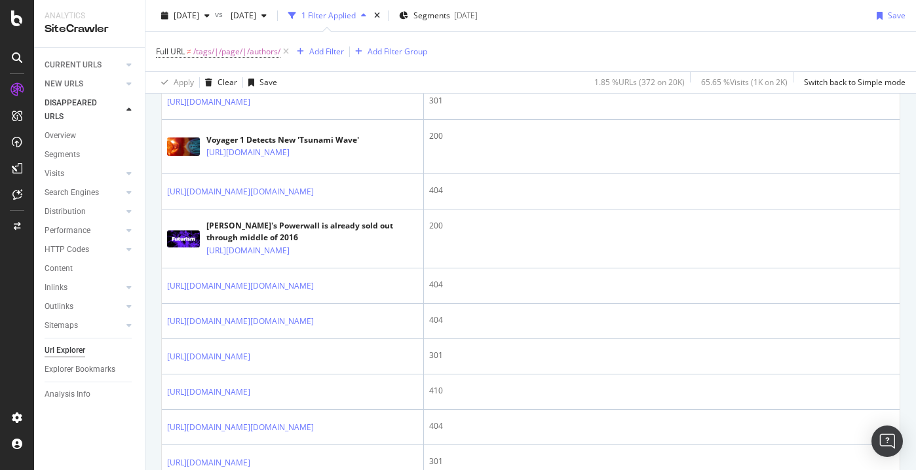
scroll to position [885, 0]
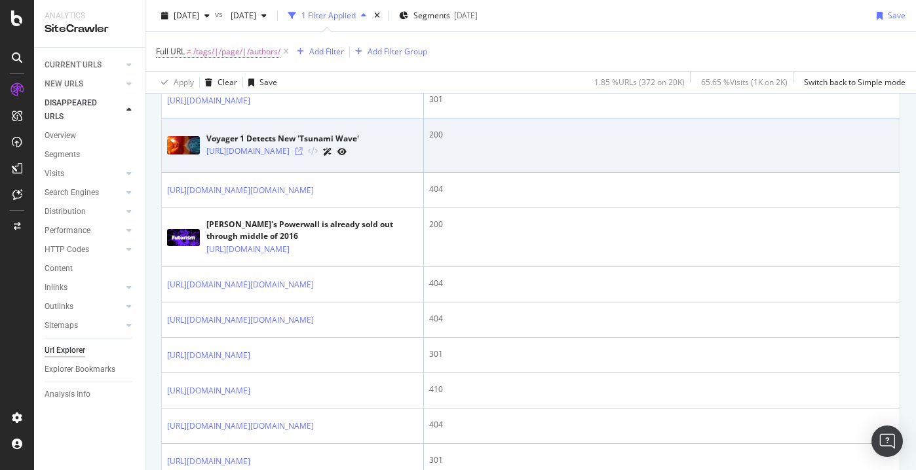
click at [303, 155] on icon at bounding box center [299, 151] width 8 height 8
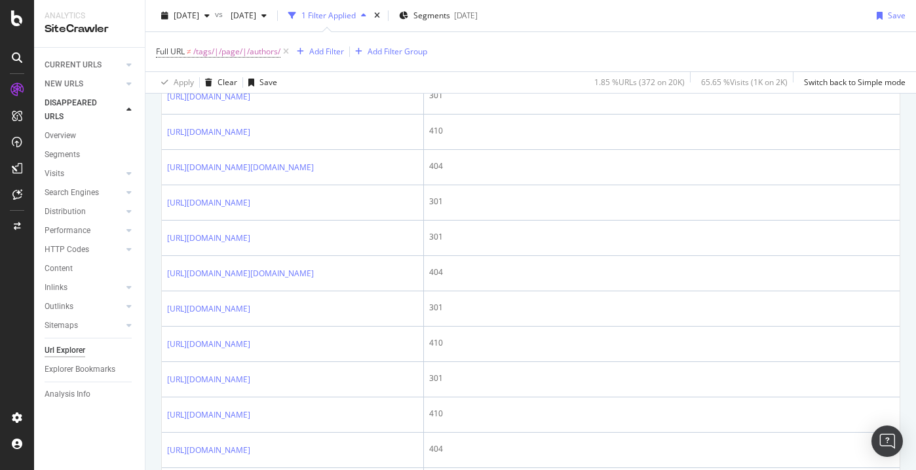
scroll to position [1144, 0]
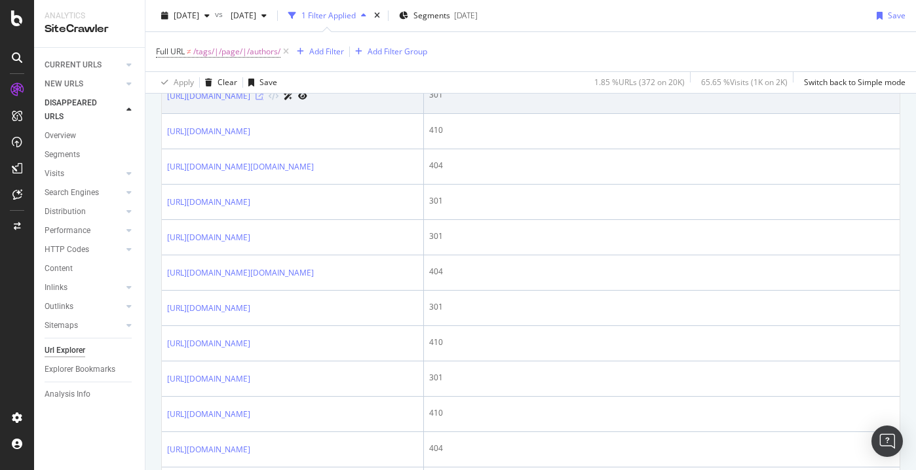
click at [263, 100] on icon at bounding box center [259, 96] width 8 height 8
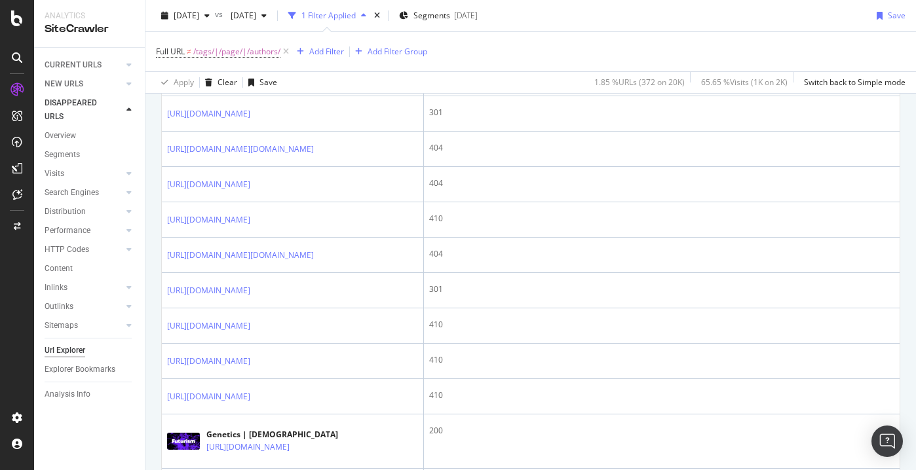
scroll to position [0, 0]
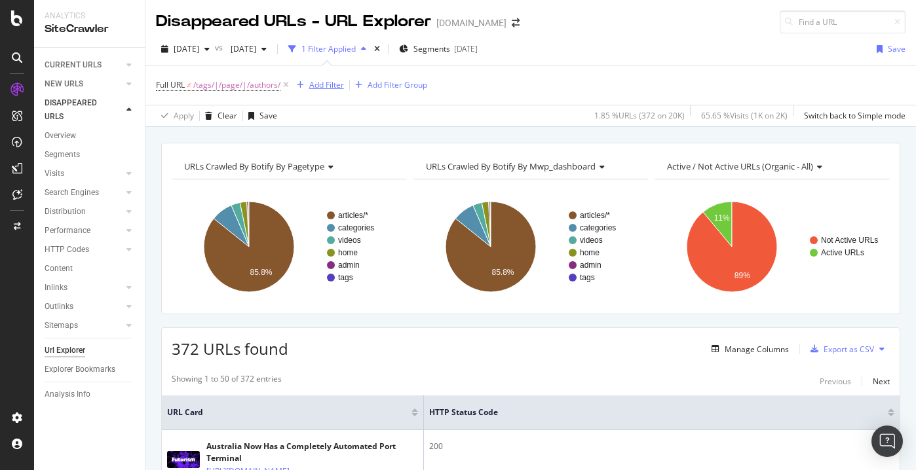
click at [333, 90] on div "Add Filter" at bounding box center [326, 84] width 35 height 11
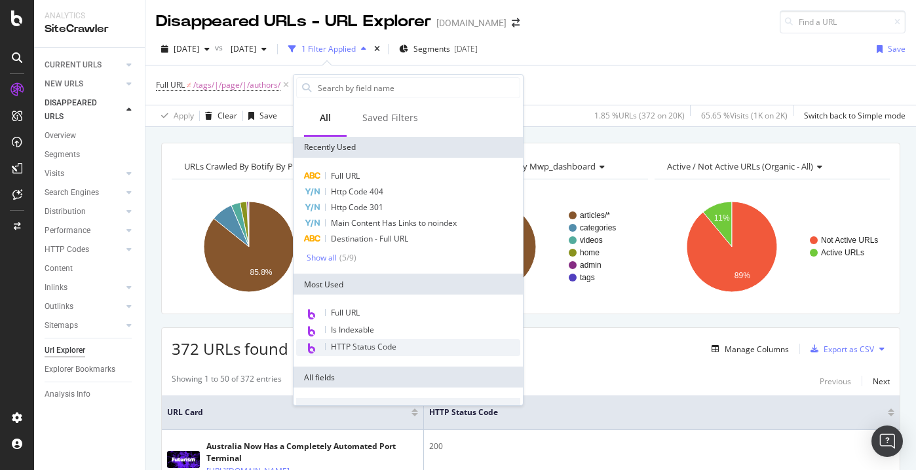
click at [373, 347] on span "HTTP Status Code" at bounding box center [364, 346] width 66 height 11
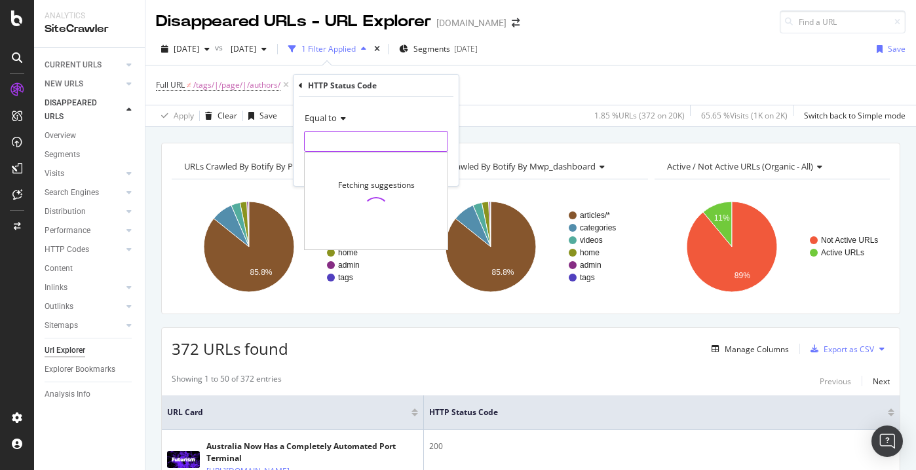
click at [340, 142] on input "number" at bounding box center [376, 141] width 144 height 21
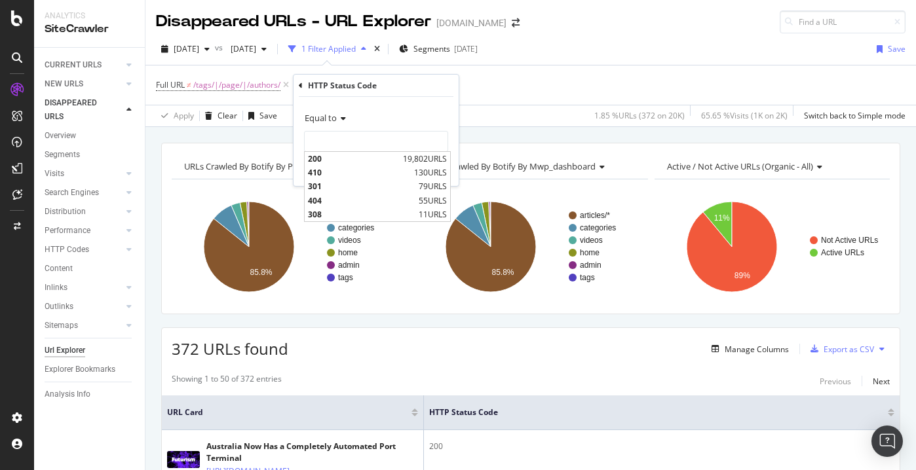
click at [339, 156] on span "200" at bounding box center [354, 158] width 92 height 11
type input "200"
click at [432, 172] on div "Apply" at bounding box center [438, 169] width 20 height 11
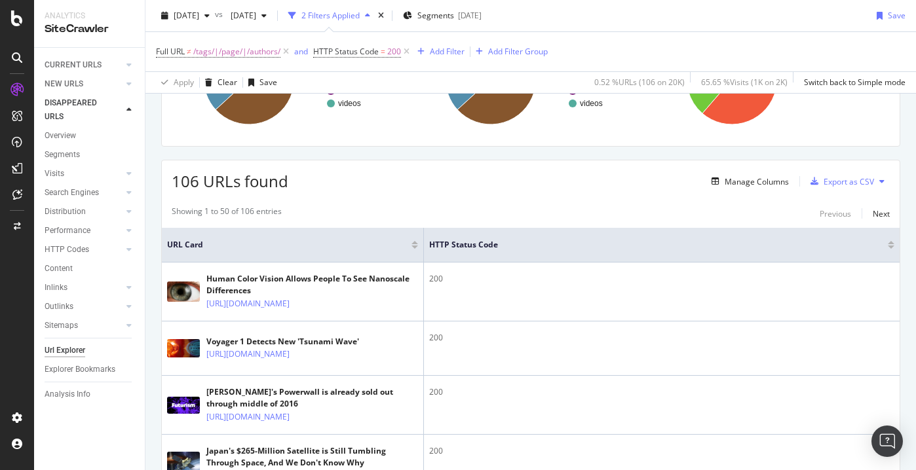
scroll to position [170, 0]
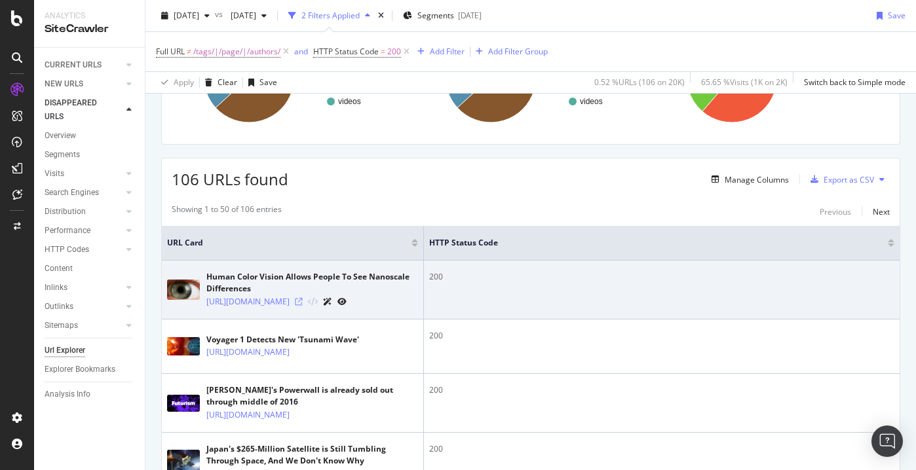
click at [303, 306] on icon at bounding box center [299, 302] width 8 height 8
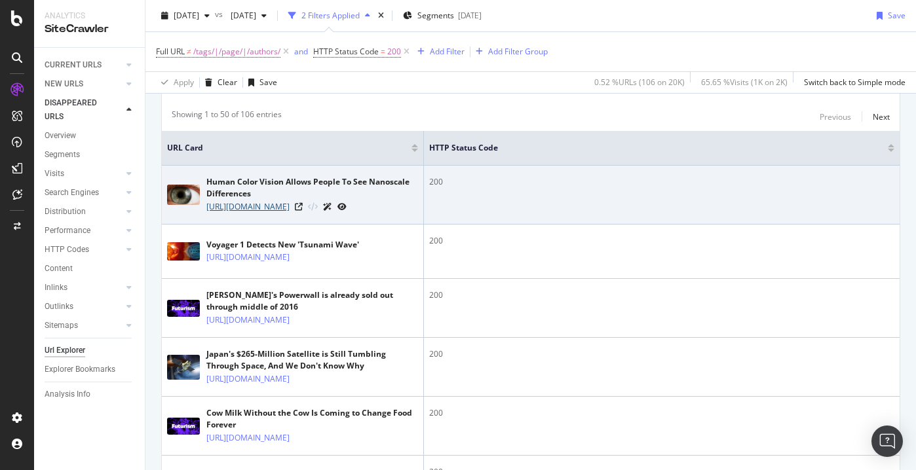
scroll to position [267, 0]
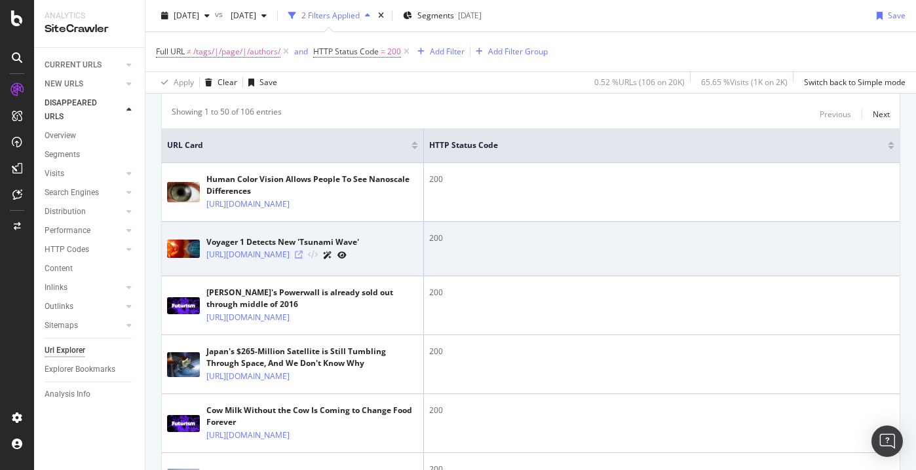
click at [303, 259] on icon at bounding box center [299, 255] width 8 height 8
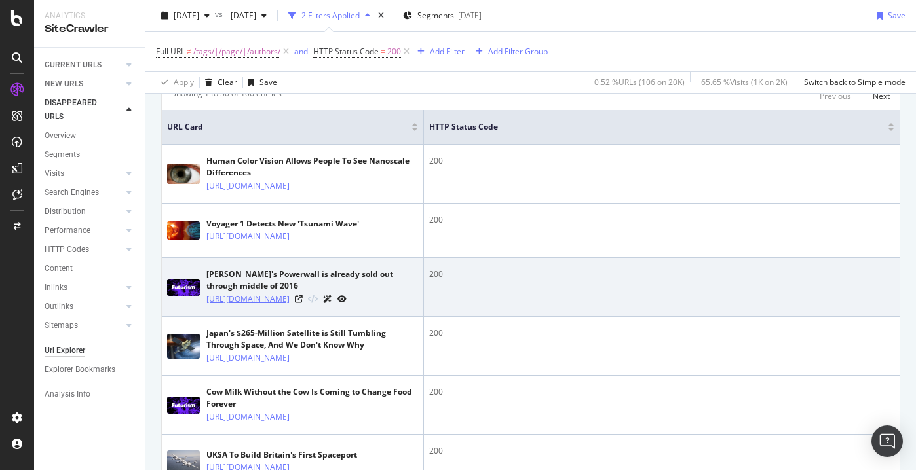
scroll to position [287, 0]
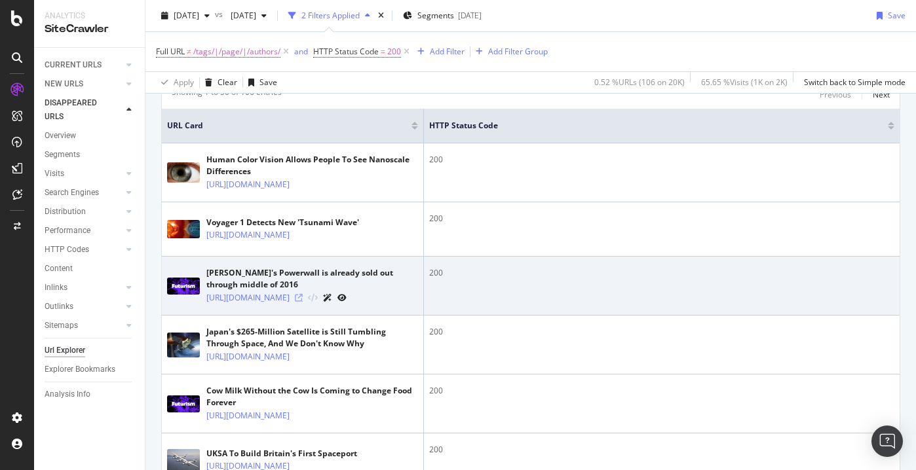
click at [303, 302] on icon at bounding box center [299, 298] width 8 height 8
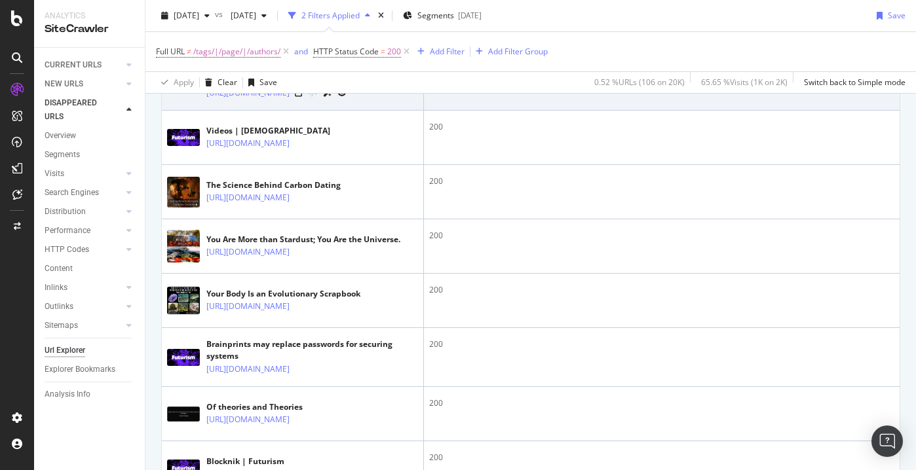
scroll to position [1013, 0]
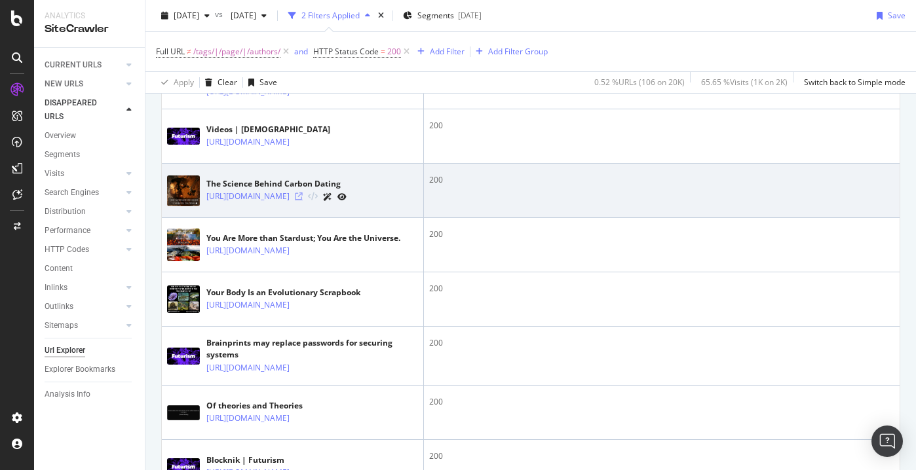
click at [303, 200] on icon at bounding box center [299, 197] width 8 height 8
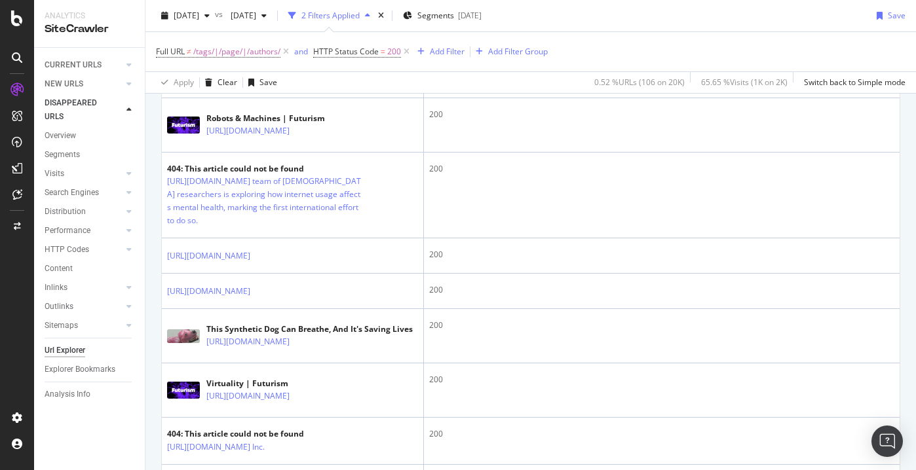
scroll to position [1902, 0]
